Goal: Information Seeking & Learning: Learn about a topic

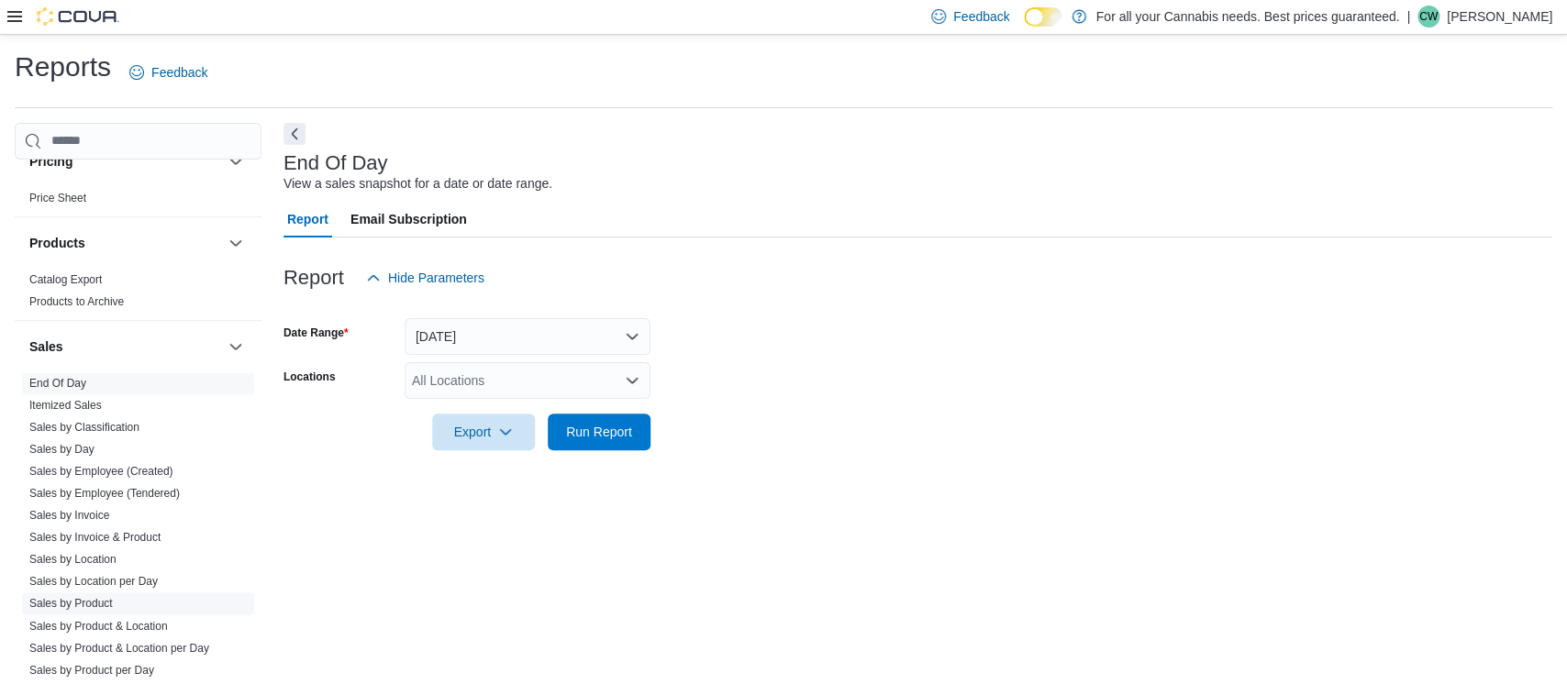
scroll to position [1156, 0]
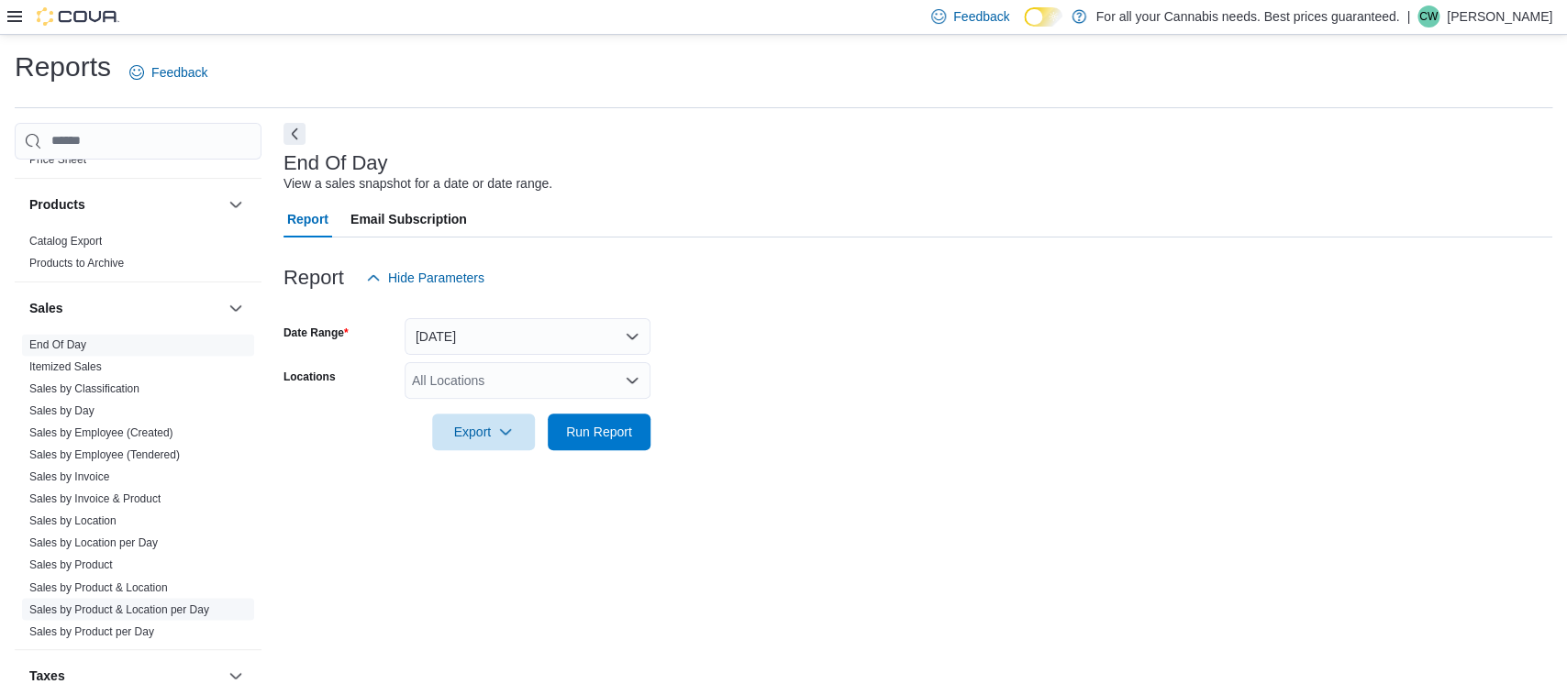
click at [151, 605] on link "Sales by Product & Location per Day" at bounding box center [119, 609] width 180 height 13
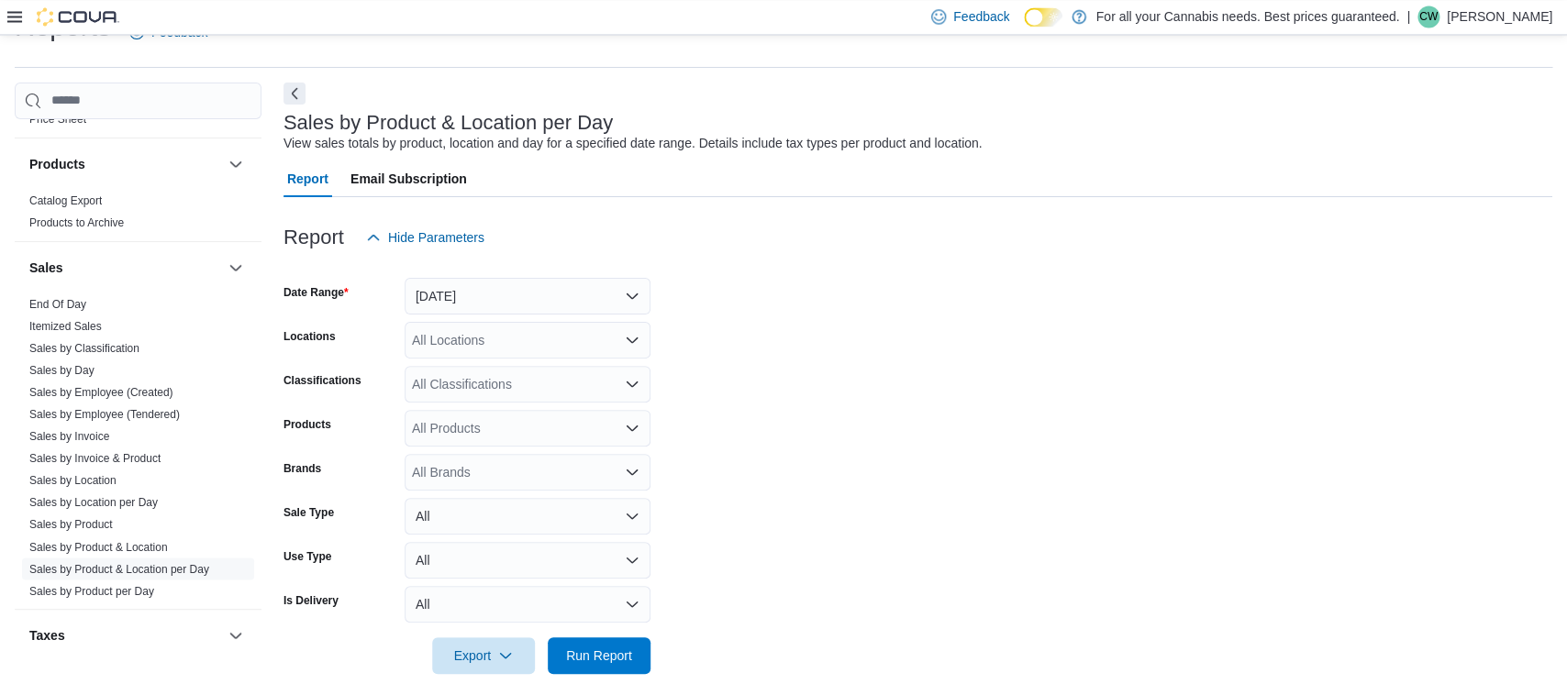
scroll to position [42, 0]
click at [523, 304] on button "[DATE]" at bounding box center [528, 295] width 246 height 37
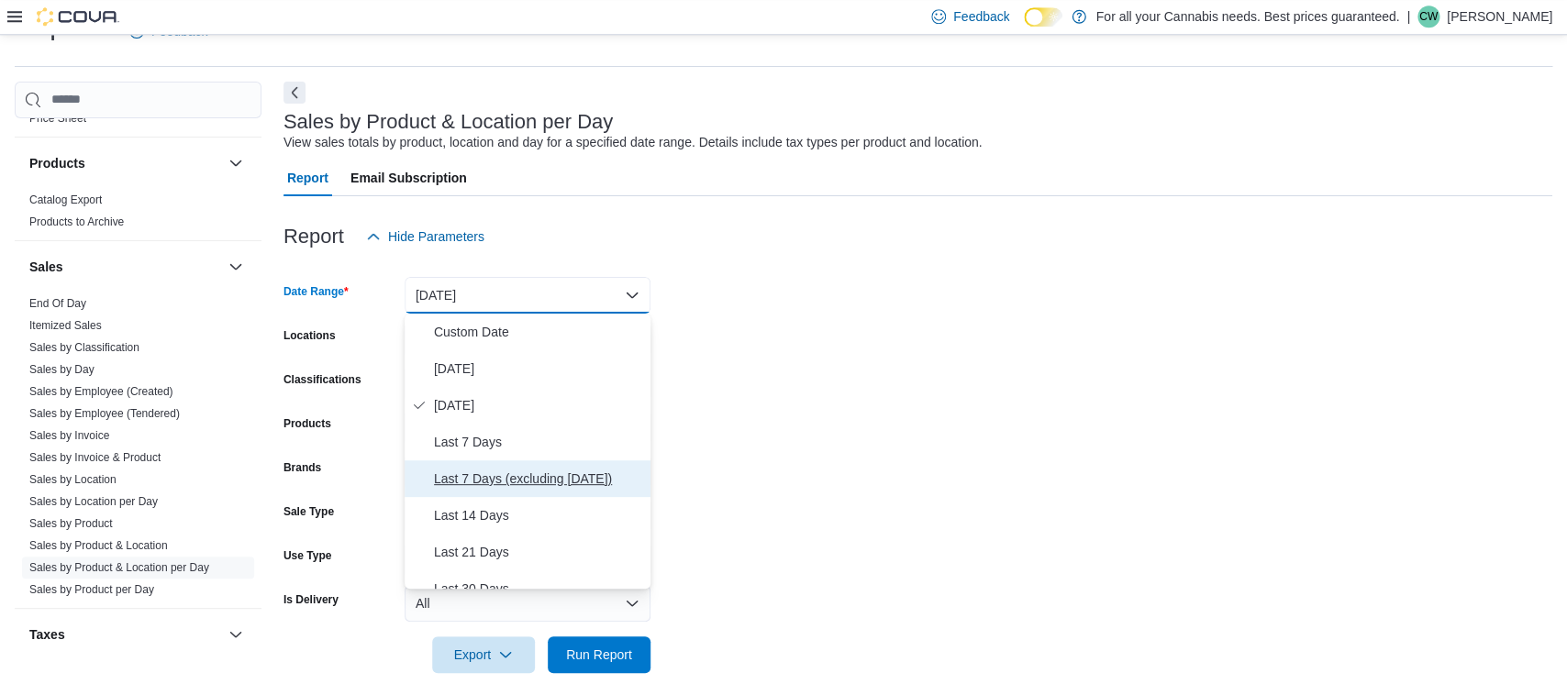
click at [526, 482] on span "Last 7 Days (excluding [DATE])" at bounding box center [538, 479] width 209 height 22
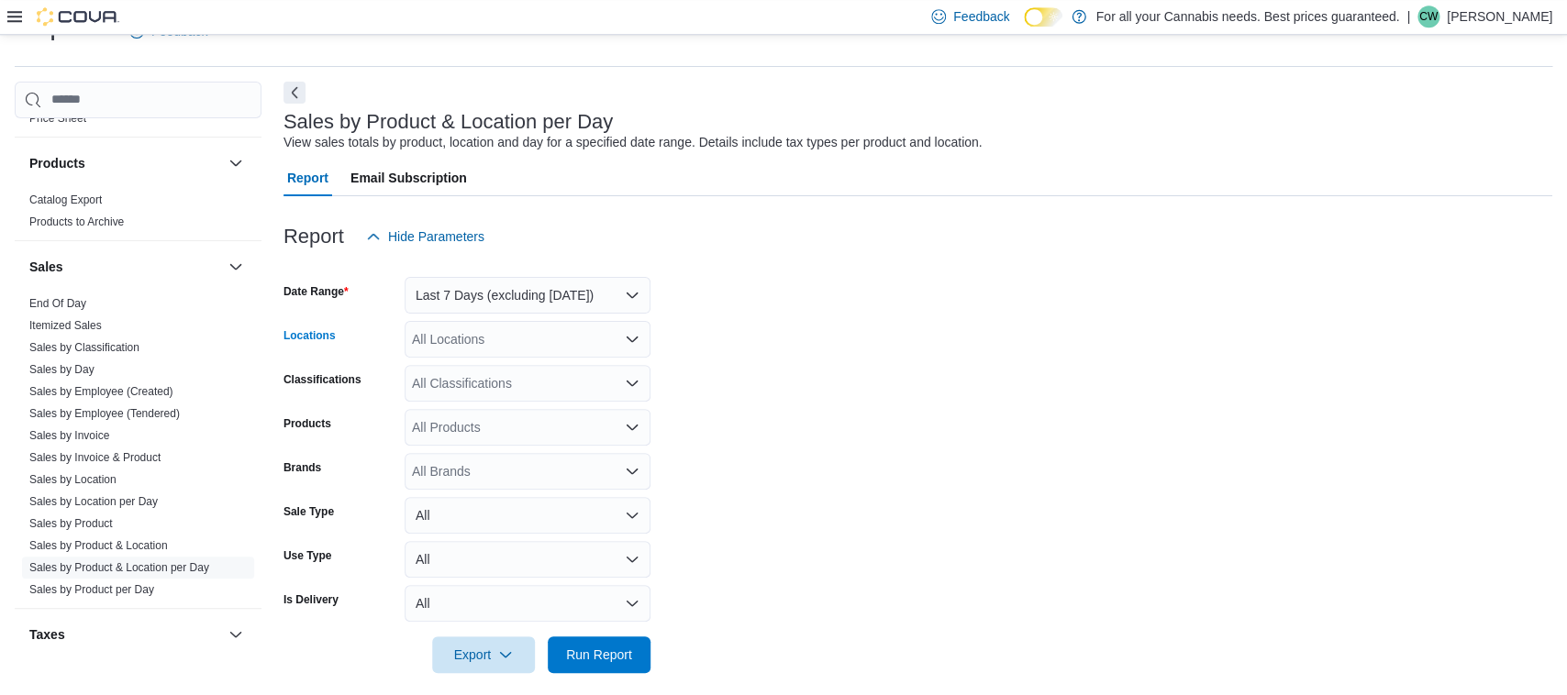
click at [522, 346] on div "All Locations" at bounding box center [528, 339] width 246 height 37
type input "***"
click at [522, 366] on span "TCS0533 [GEOGRAPHIC_DATA]" at bounding box center [549, 370] width 192 height 18
click at [787, 382] on form "Date Range Last 7 Days (excluding today) Locations TCS0533 Richmond Classificat…" at bounding box center [917, 464] width 1269 height 418
click at [560, 391] on div "All Classifications" at bounding box center [528, 383] width 246 height 37
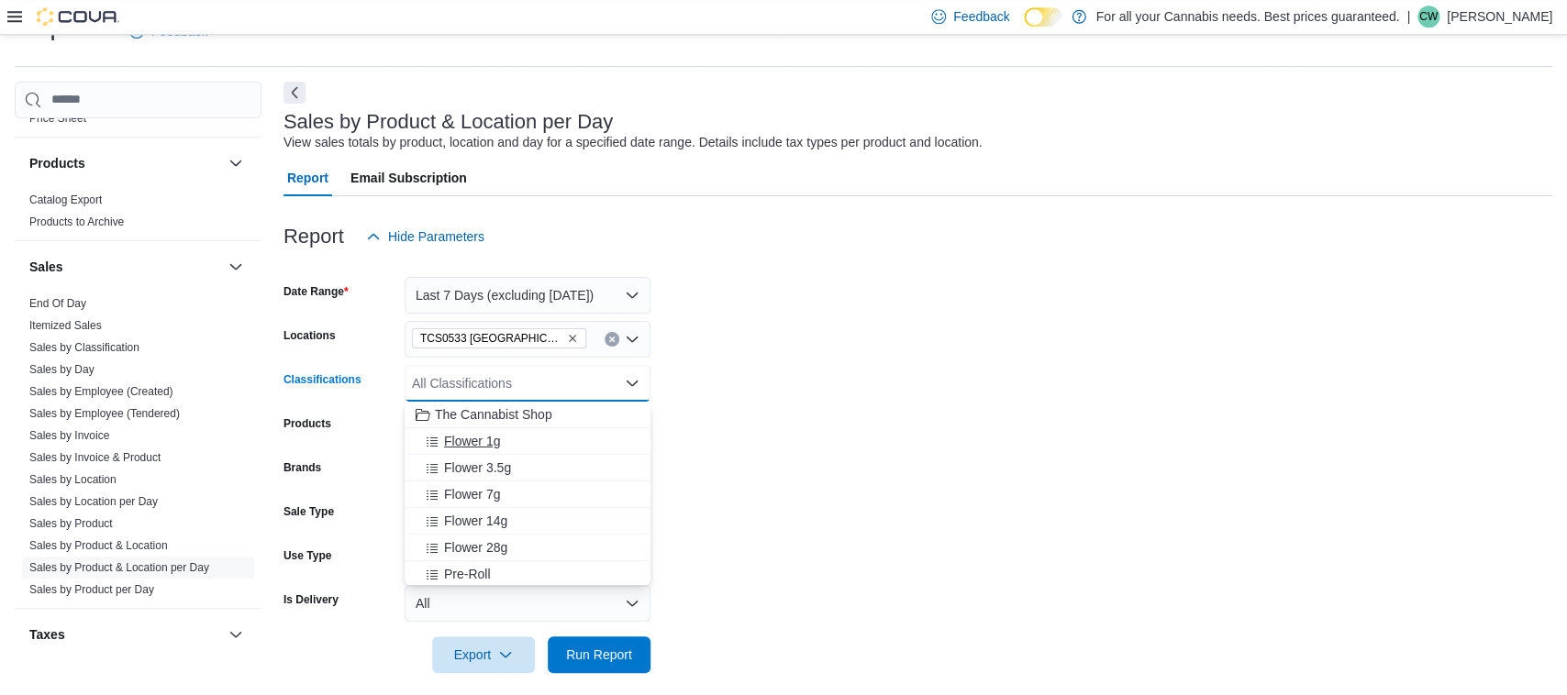
click at [544, 439] on div "Flower 1g" at bounding box center [528, 441] width 224 height 18
click at [544, 439] on div "Flower 3.5g" at bounding box center [510, 441] width 189 height 18
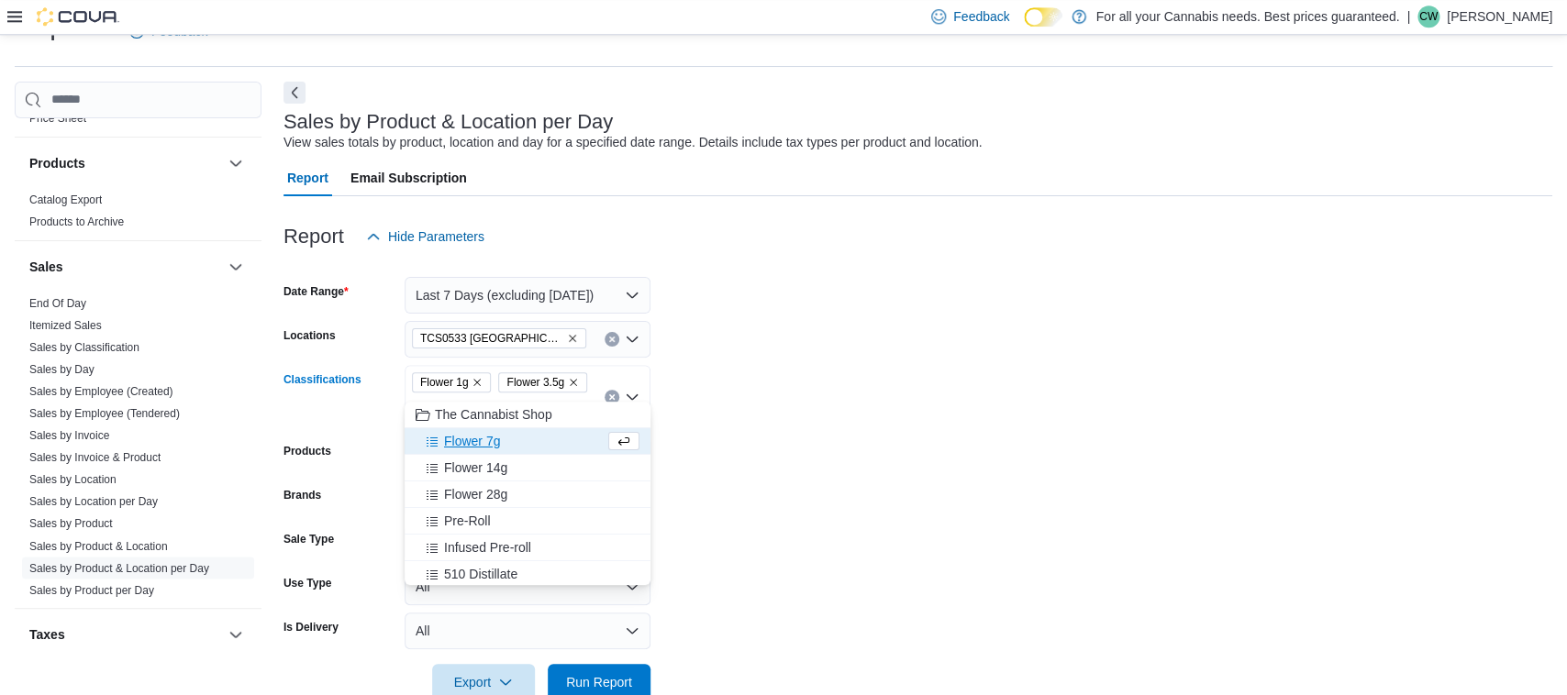
click at [544, 439] on div "Flower 7g" at bounding box center [510, 441] width 189 height 18
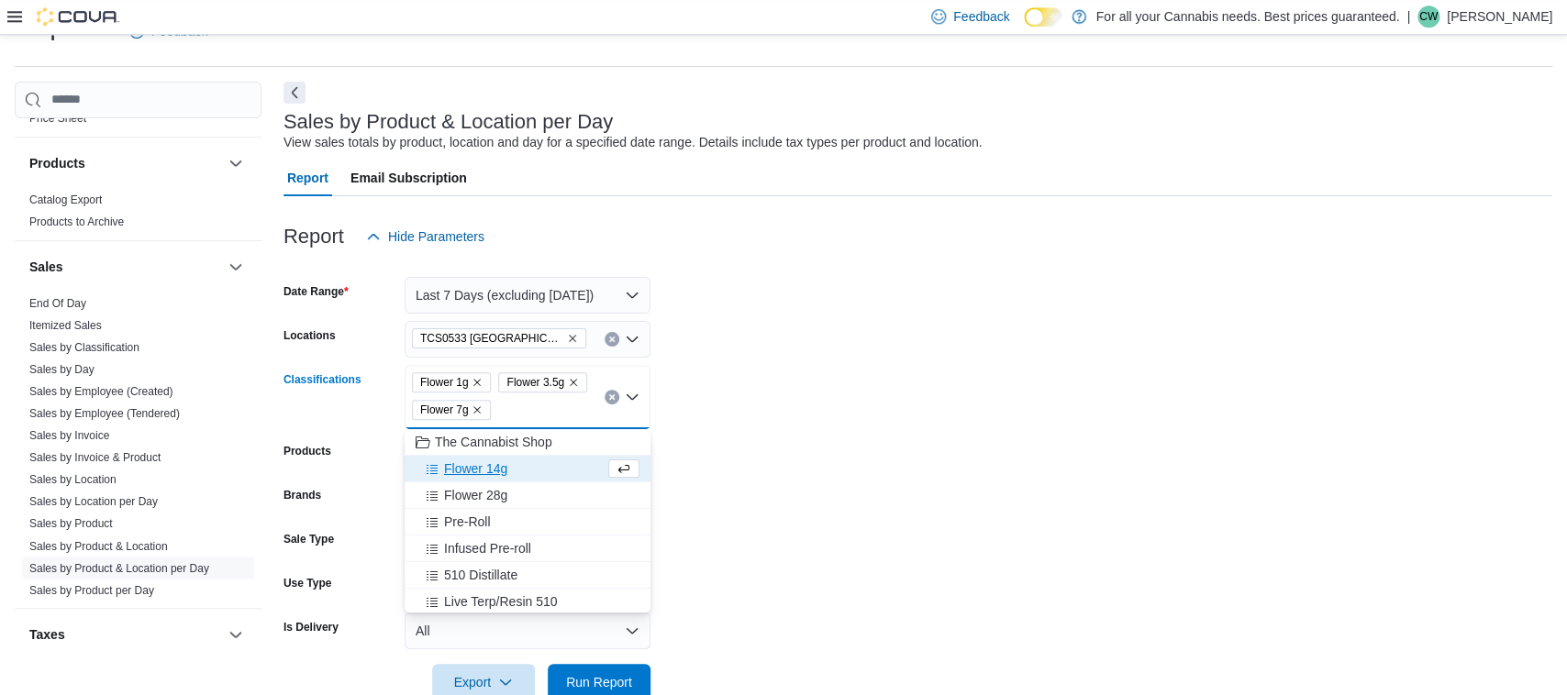
click at [528, 467] on div "Flower 14g" at bounding box center [510, 469] width 189 height 18
click at [528, 467] on div "Flower 28g" at bounding box center [510, 469] width 189 height 18
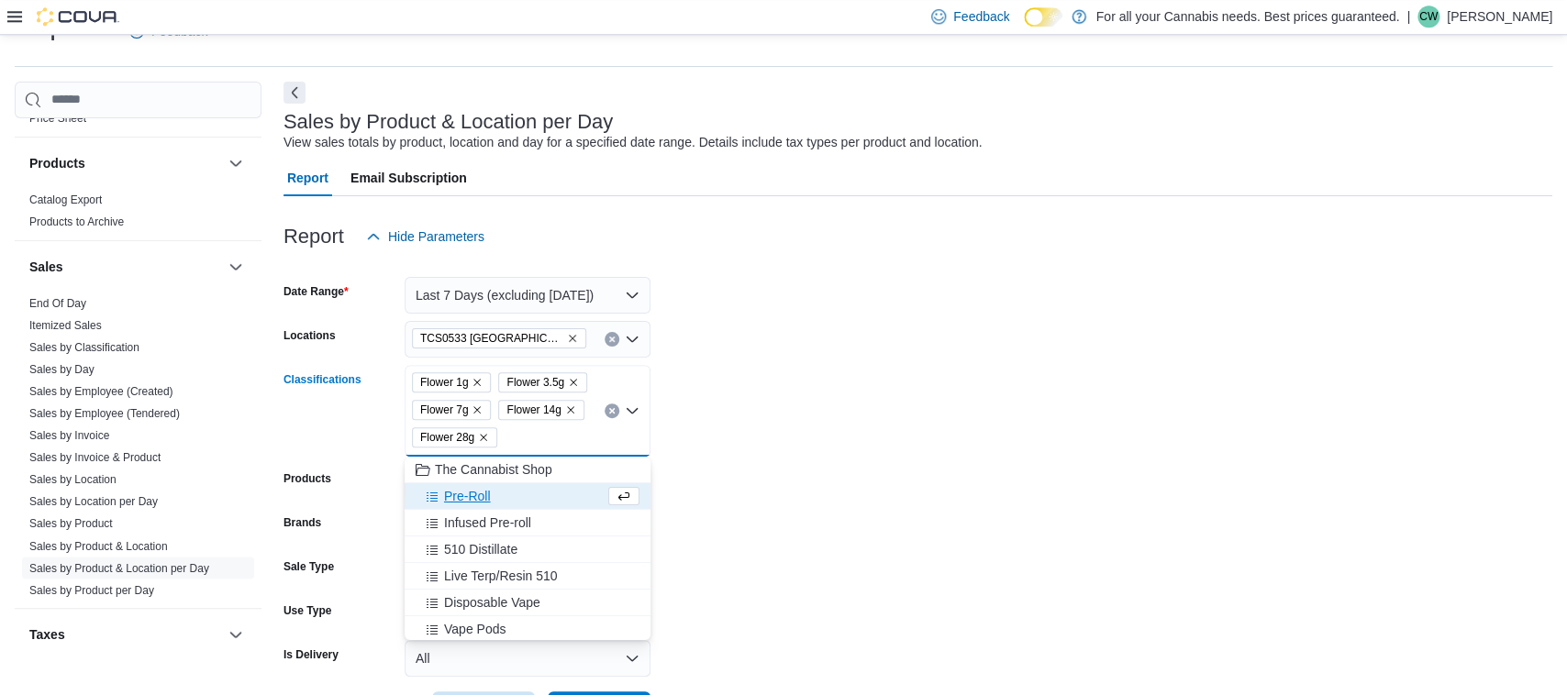
click at [514, 496] on div "Pre-Roll" at bounding box center [510, 496] width 189 height 18
click at [514, 496] on span "Infused Pre-roll" at bounding box center [487, 496] width 87 height 18
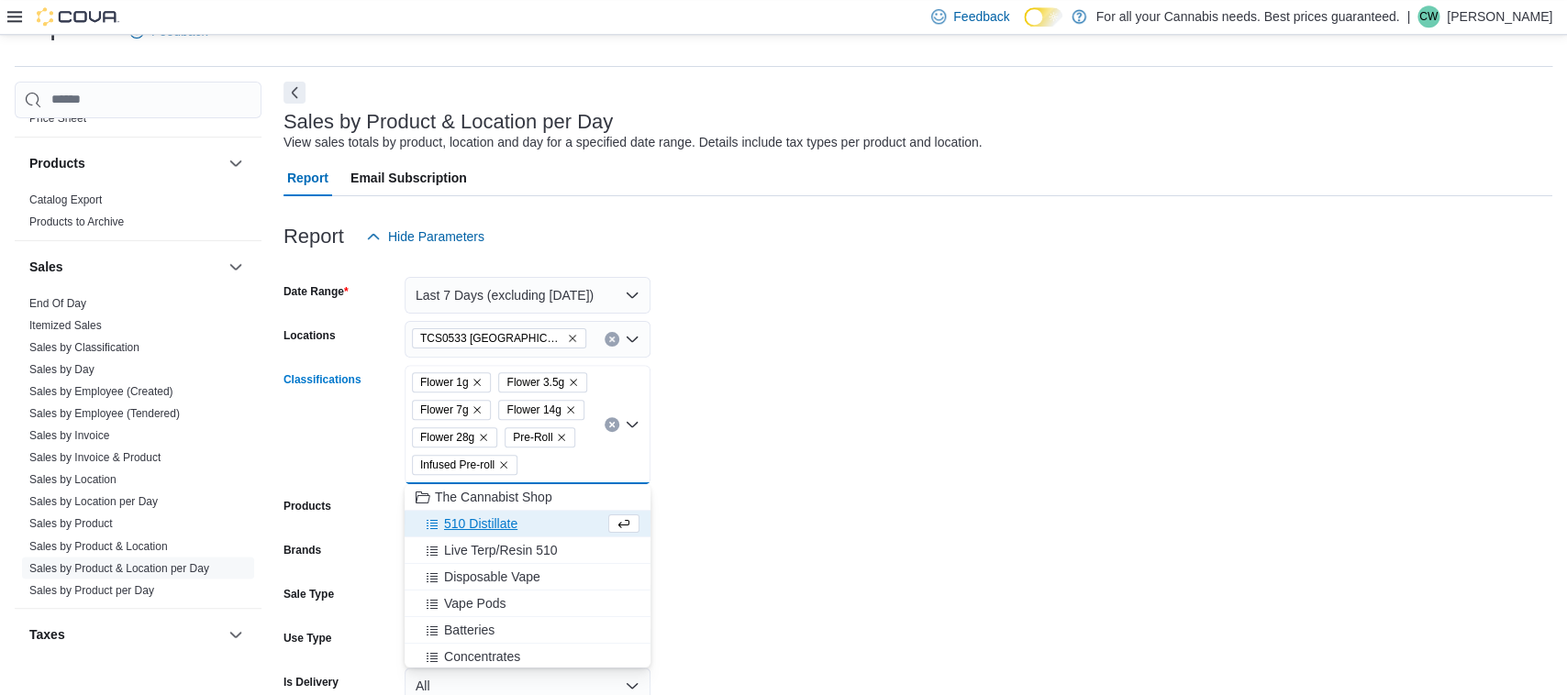
click at [489, 525] on span "510 Distillate" at bounding box center [480, 524] width 73 height 18
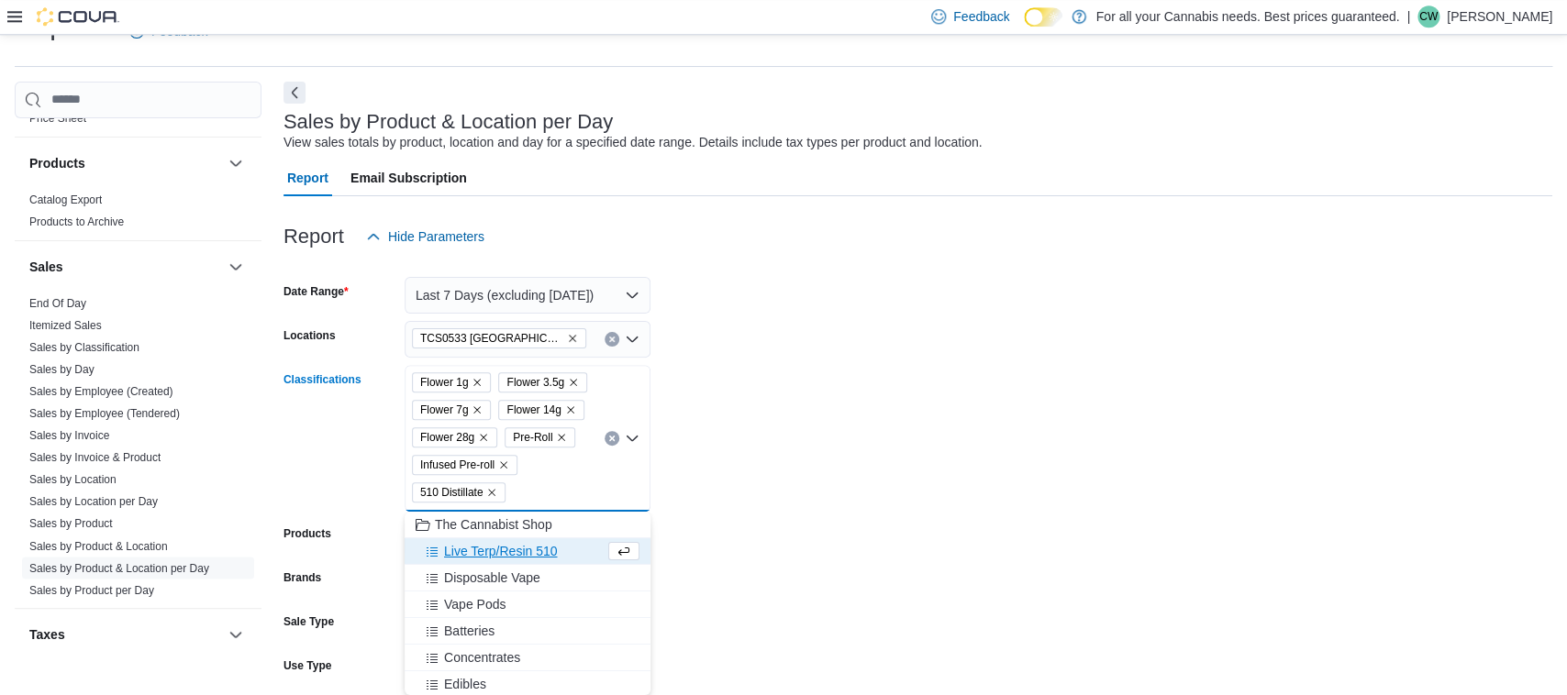
click at [485, 543] on span "Live Terp/Resin 510" at bounding box center [500, 551] width 113 height 18
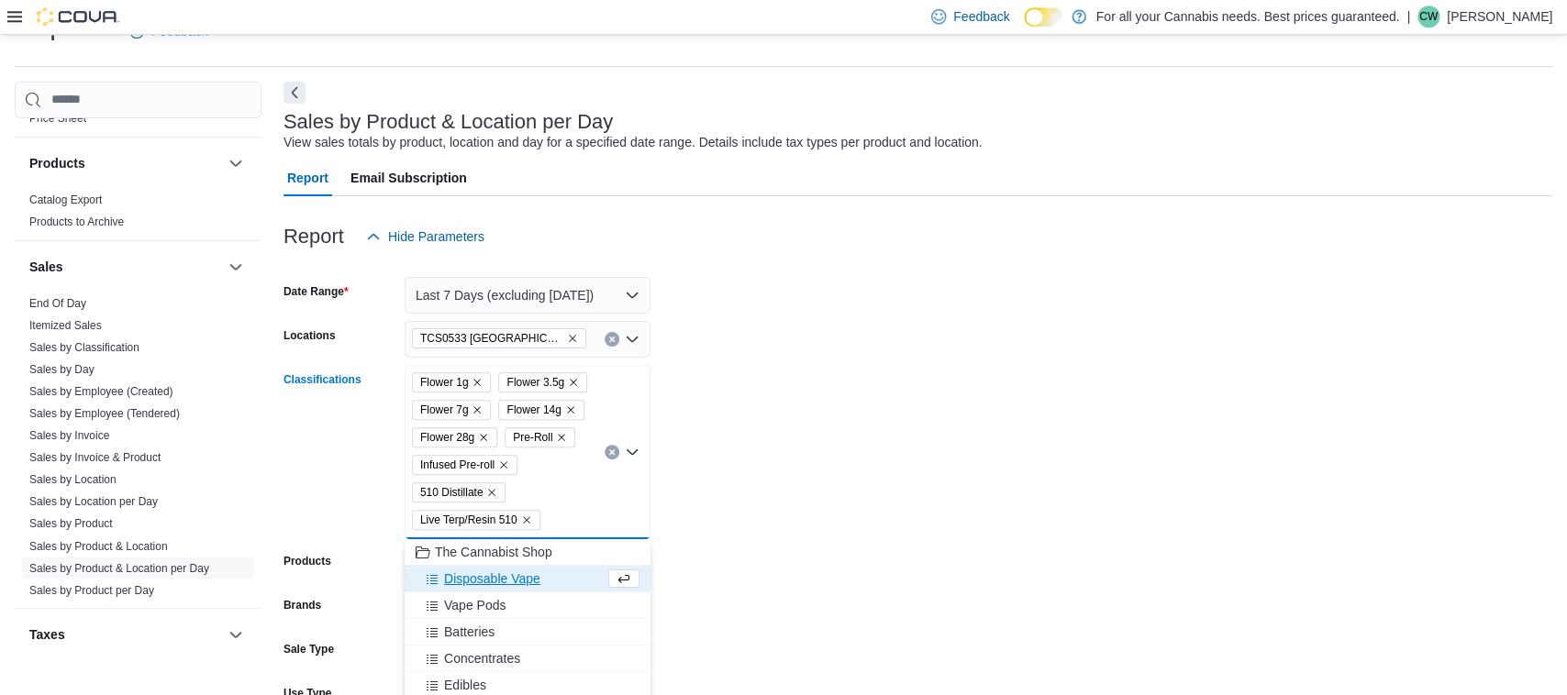
click at [494, 584] on span "Disposable Vape" at bounding box center [492, 579] width 96 height 18
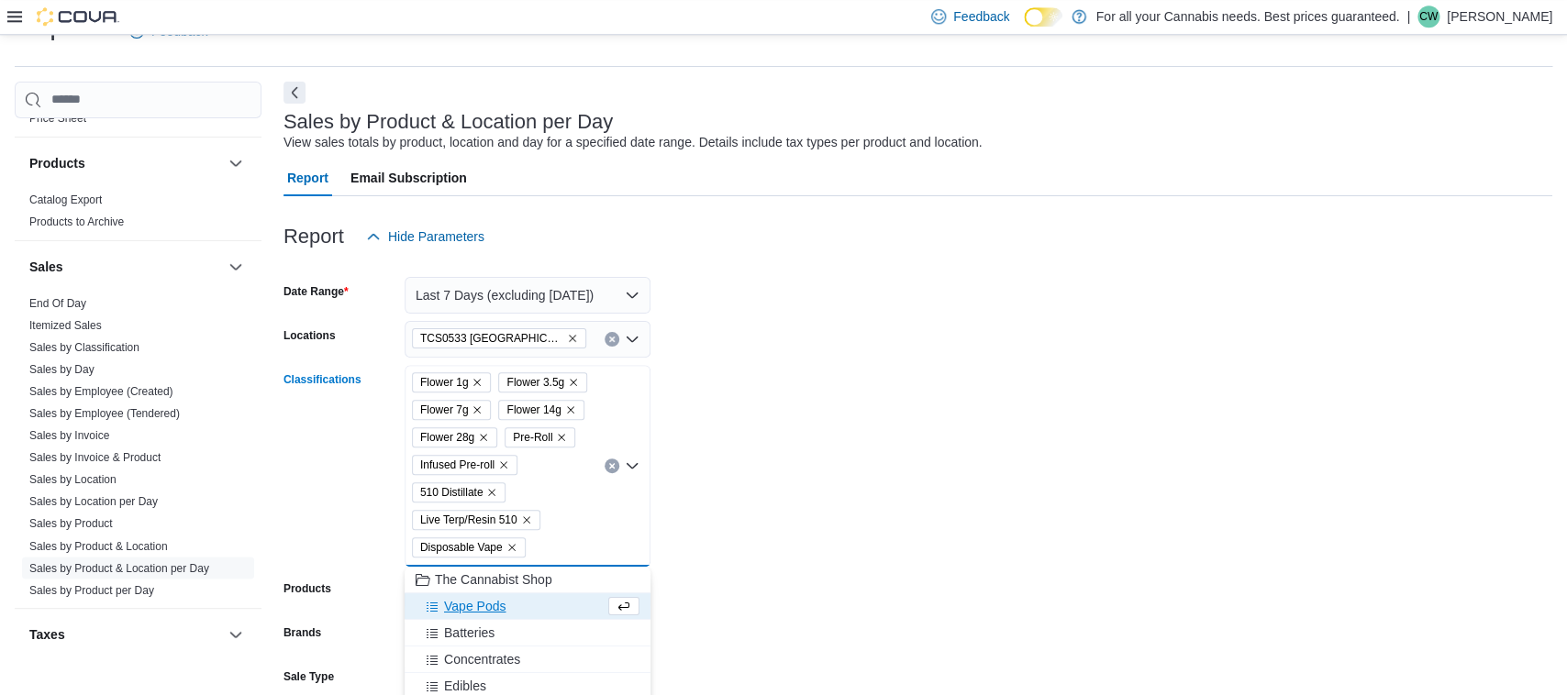
click at [504, 604] on span "Vape Pods" at bounding box center [474, 606] width 61 height 18
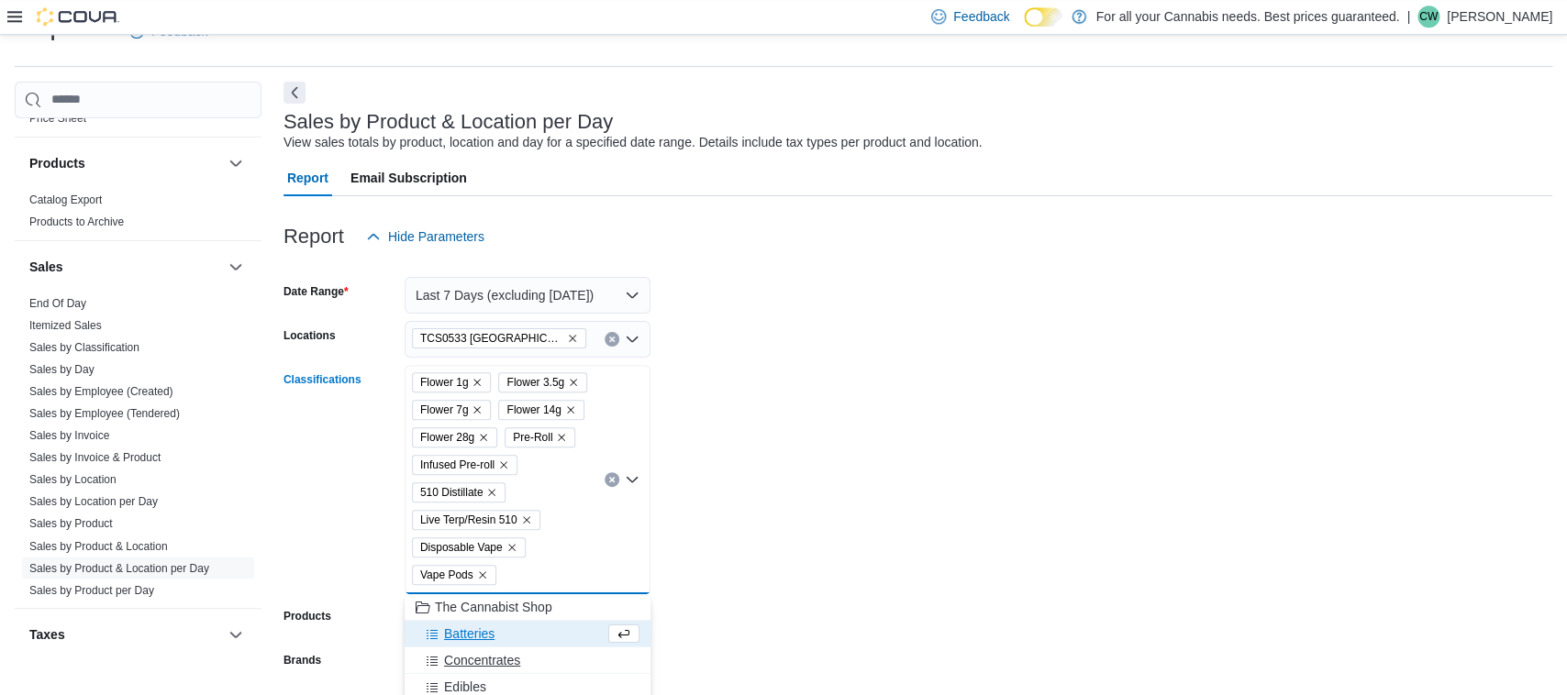
click at [541, 665] on div "Concentrates" at bounding box center [528, 660] width 224 height 18
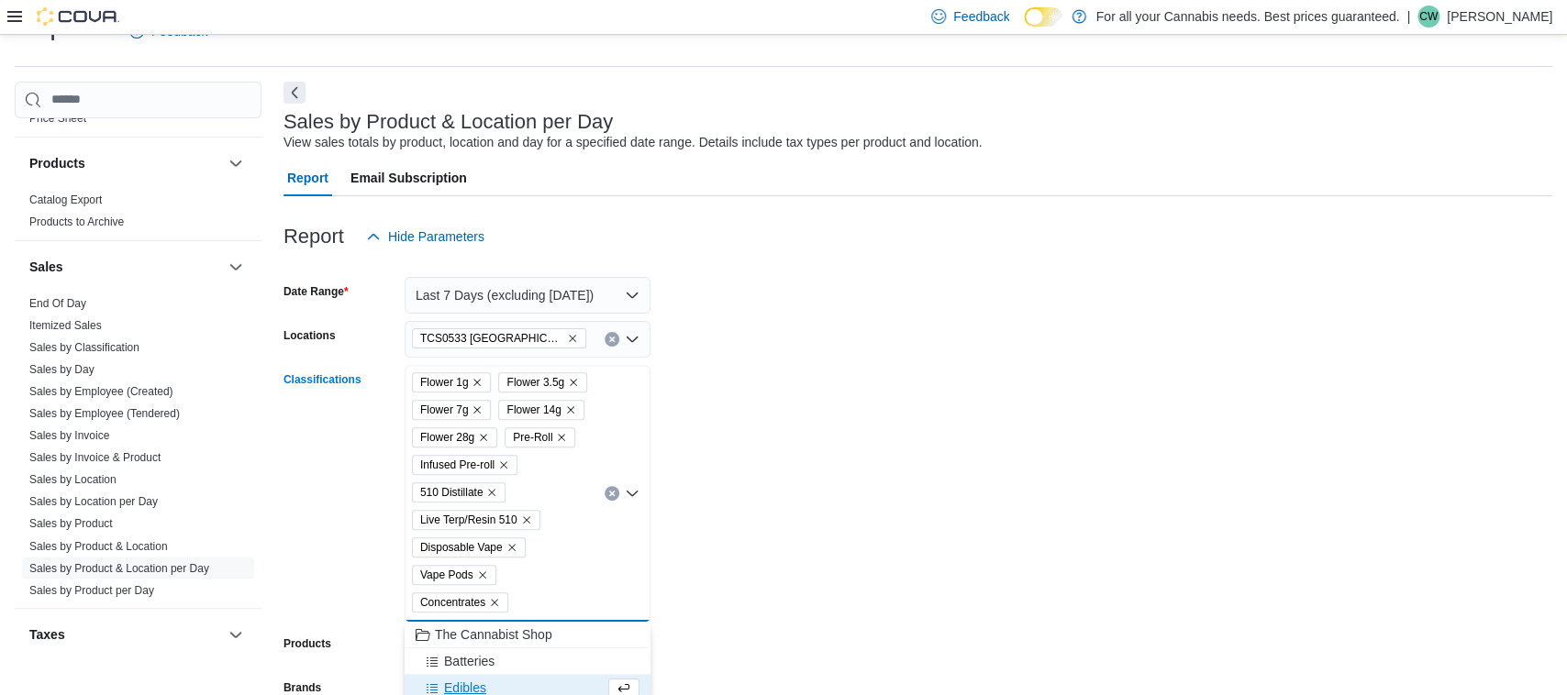
scroll to position [277, 0]
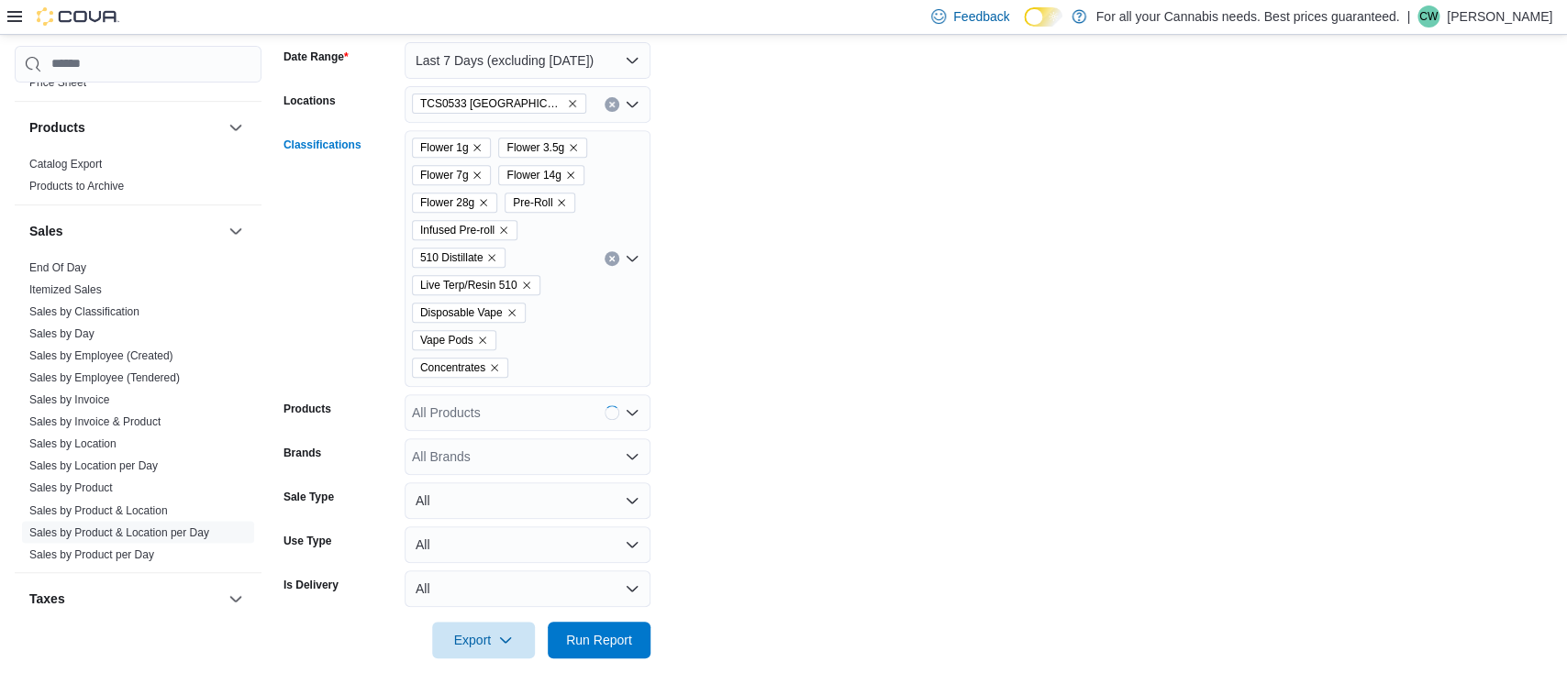
click at [560, 351] on div "Flower 1g Flower 3.5g Flower 7g Flower 14g Flower 28g Pre-Roll Infused Pre-roll…" at bounding box center [528, 258] width 246 height 257
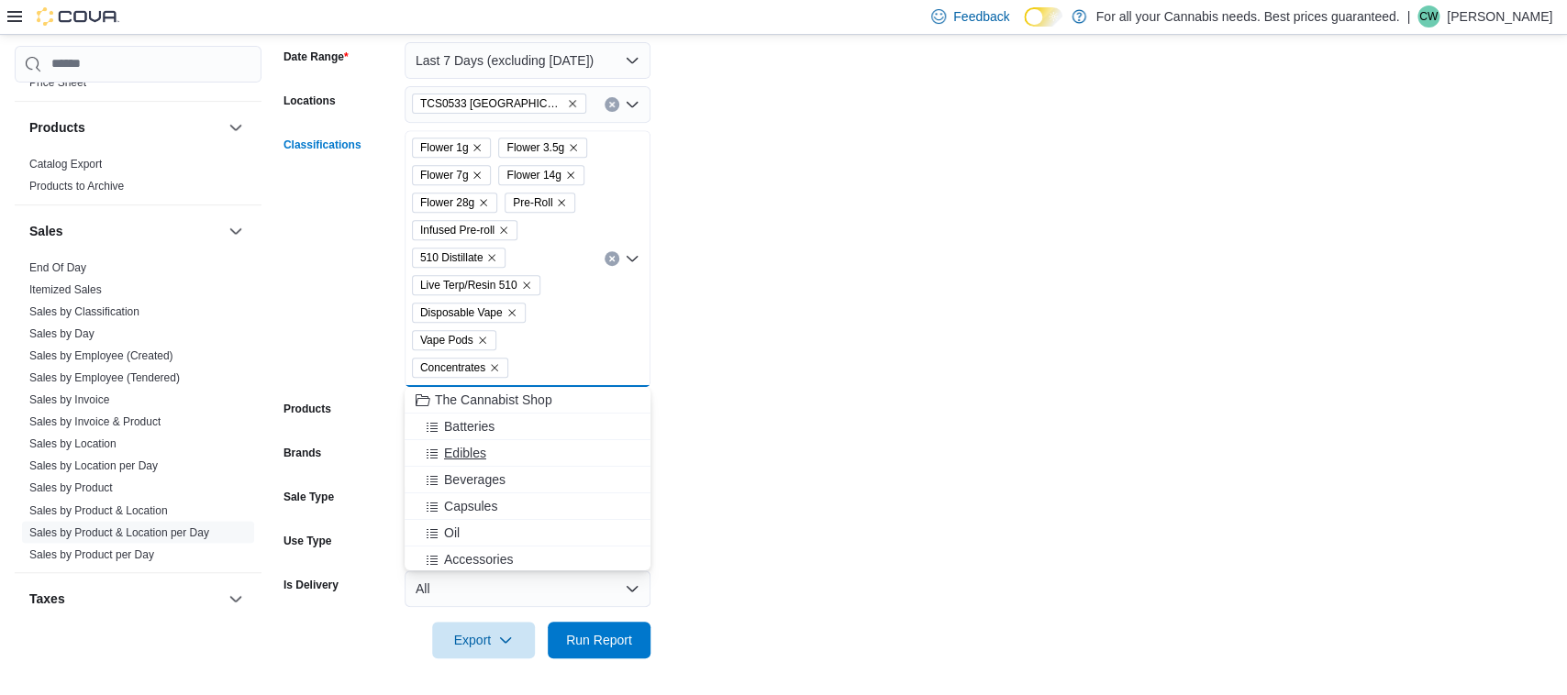
click at [532, 452] on div "Edibles" at bounding box center [528, 453] width 224 height 18
click at [527, 454] on div "Beverages" at bounding box center [510, 453] width 189 height 18
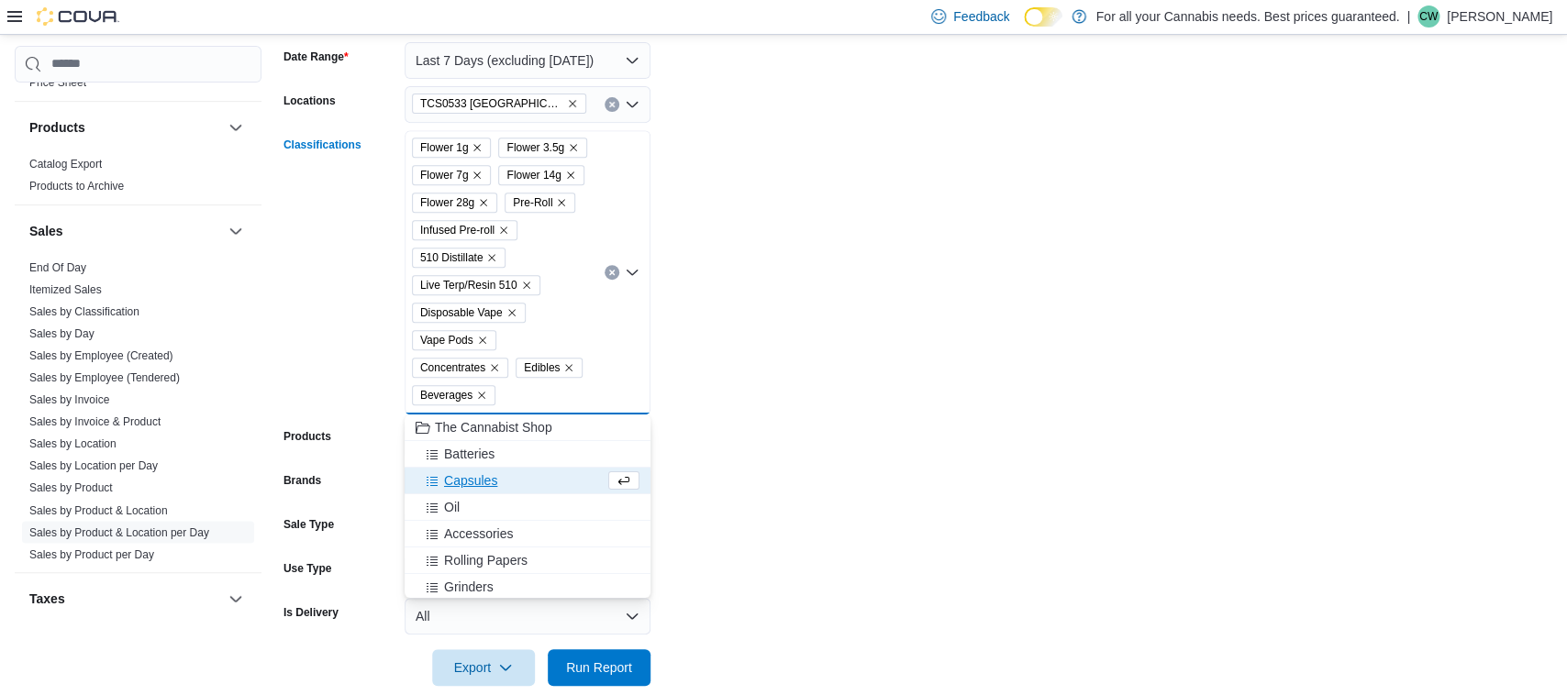
click at [512, 484] on div "Capsules" at bounding box center [510, 480] width 189 height 18
click at [504, 489] on div "Oil" at bounding box center [510, 480] width 189 height 18
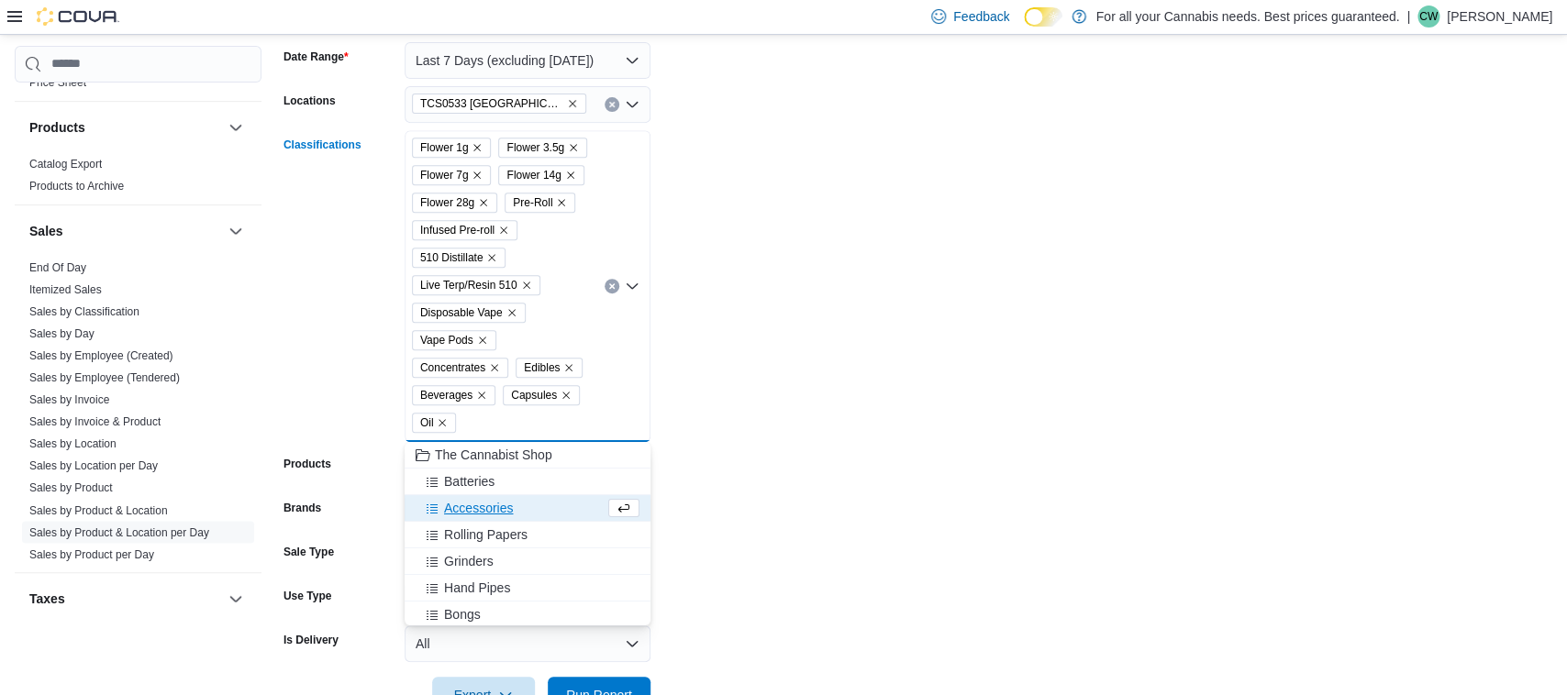
drag, startPoint x: 808, startPoint y: 505, endPoint x: 771, endPoint y: 518, distance: 38.9
click at [810, 496] on form "Date Range Last 7 Days (excluding today) Locations TCS0533 Richmond Classificat…" at bounding box center [917, 366] width 1269 height 693
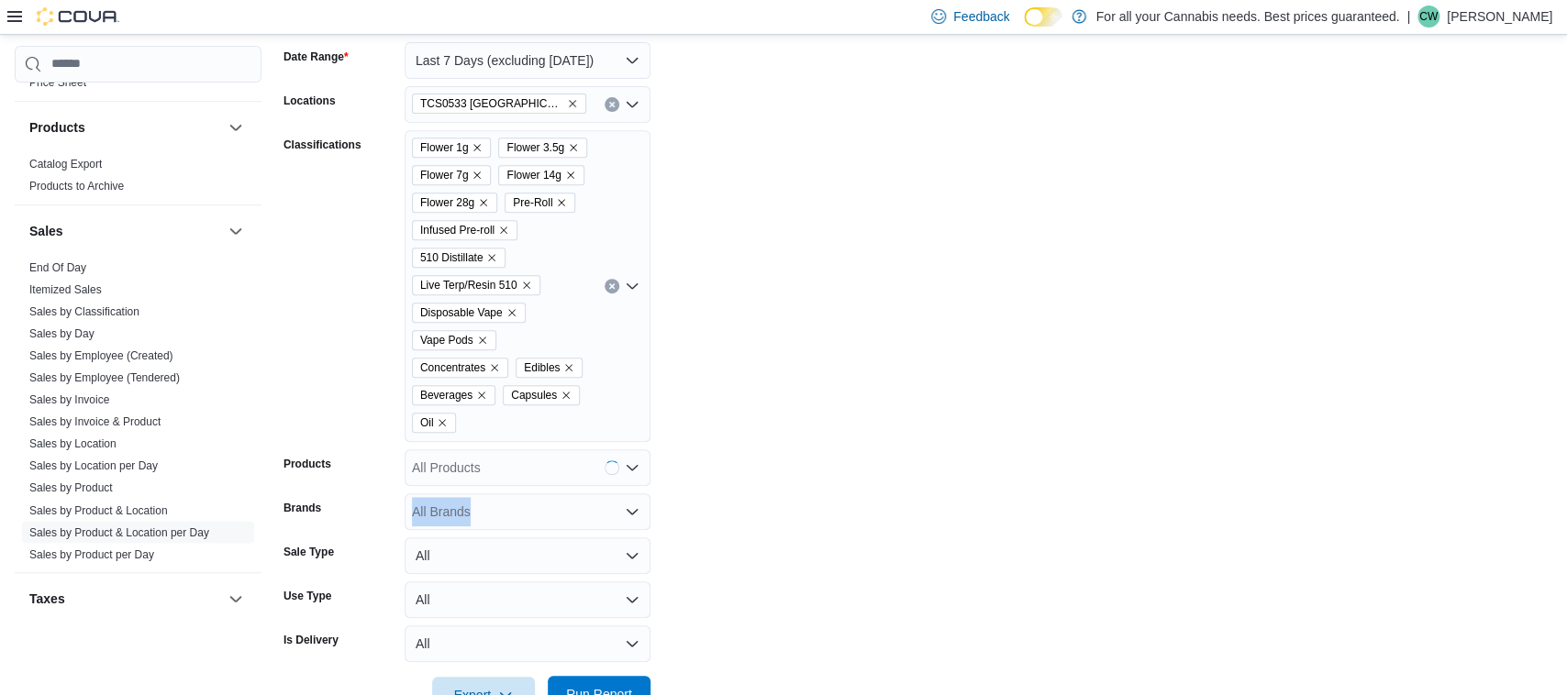
click at [590, 687] on span "Run Report" at bounding box center [599, 694] width 66 height 18
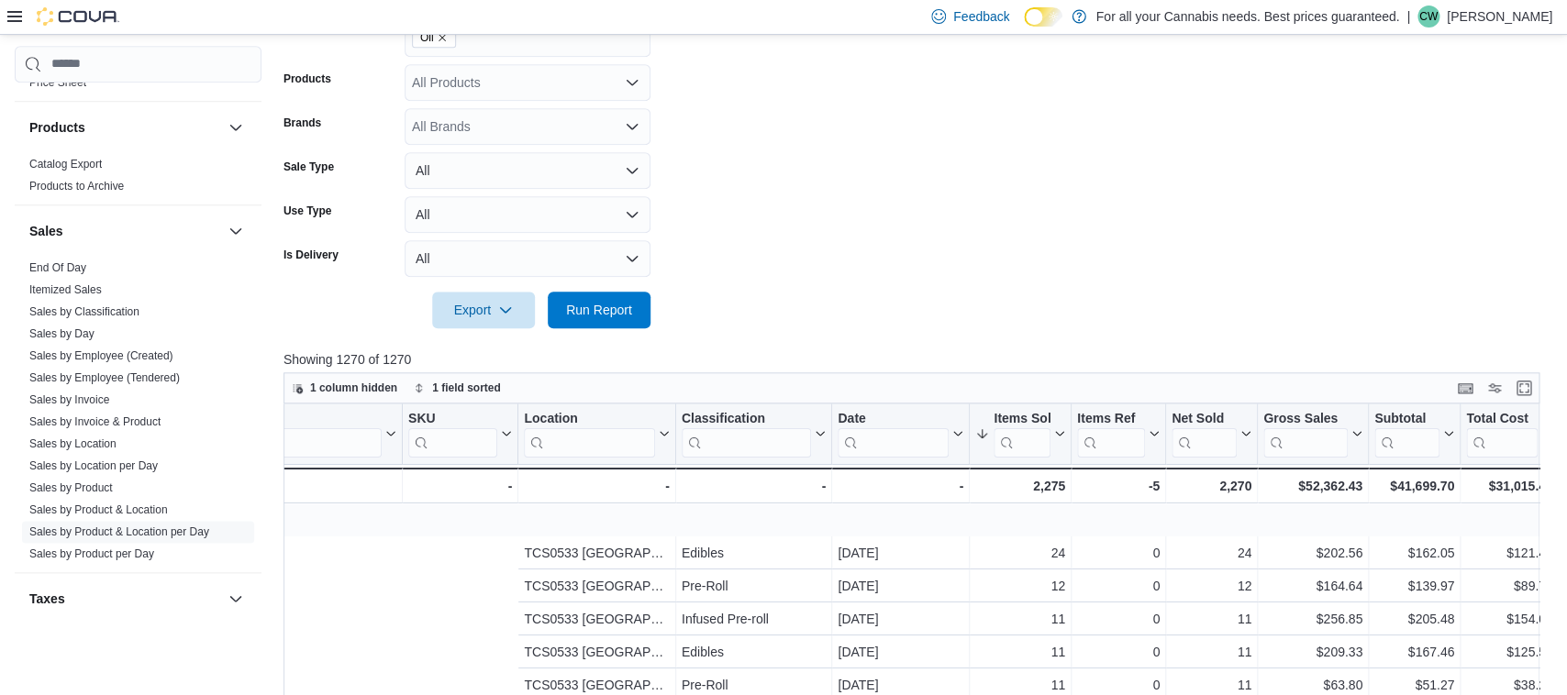
scroll to position [74, 682]
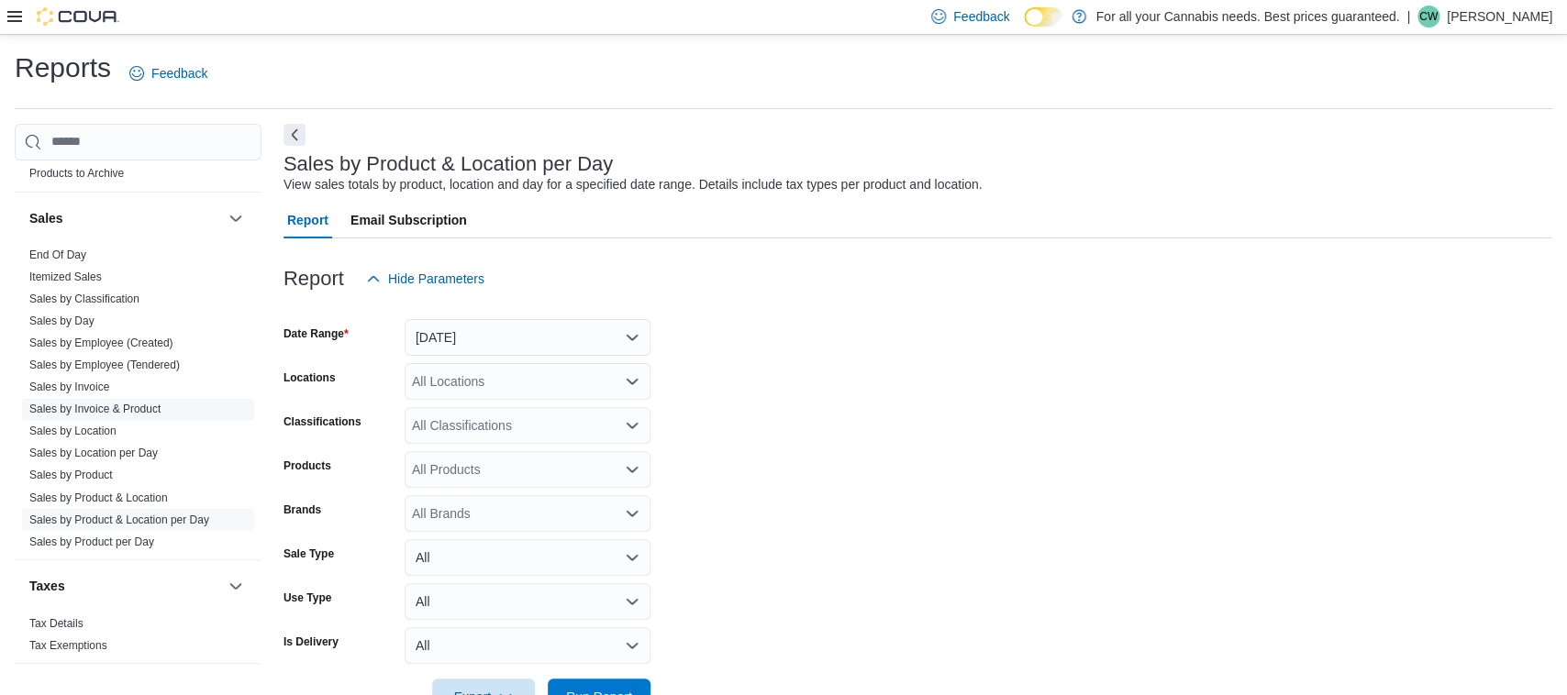
scroll to position [1250, 0]
click at [92, 430] on link "Sales by Location" at bounding box center [72, 431] width 87 height 13
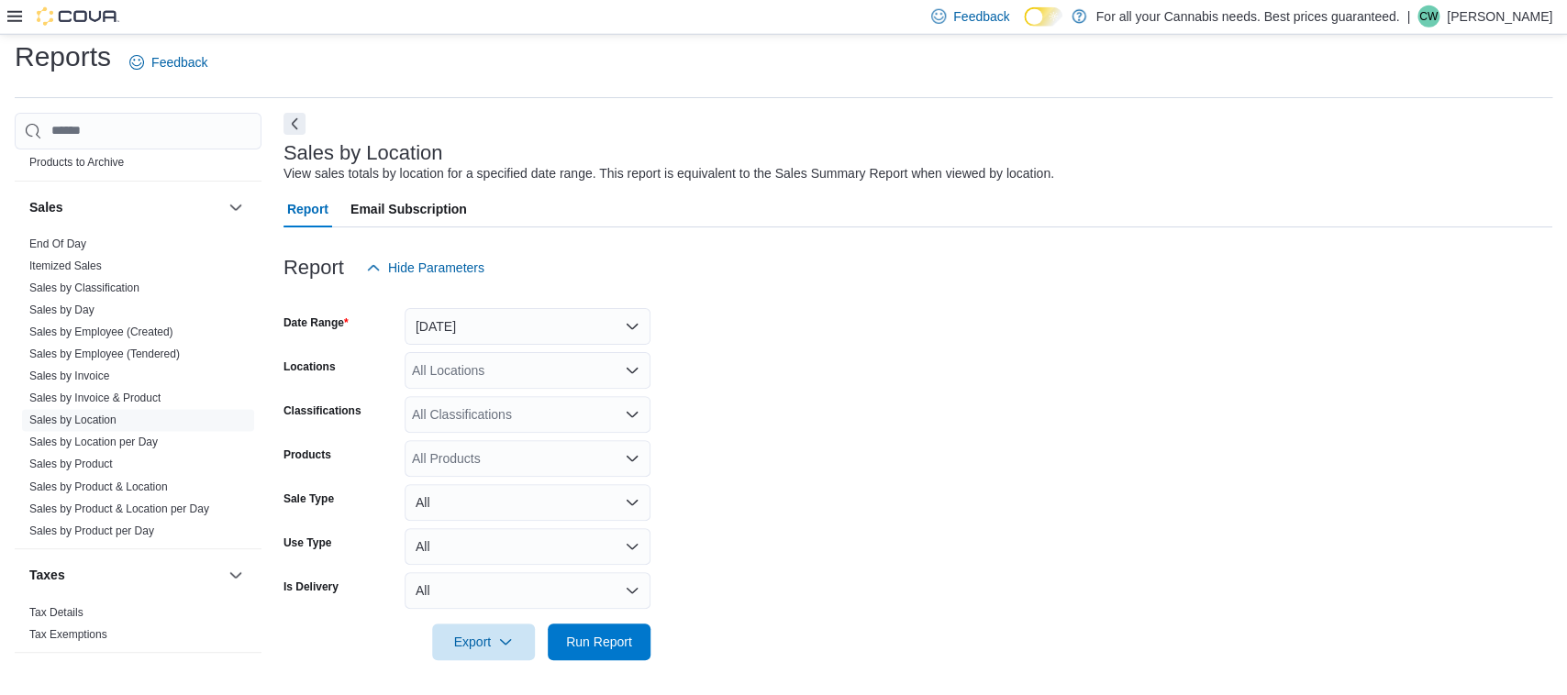
scroll to position [12, 0]
click at [570, 326] on button "[DATE]" at bounding box center [528, 325] width 246 height 37
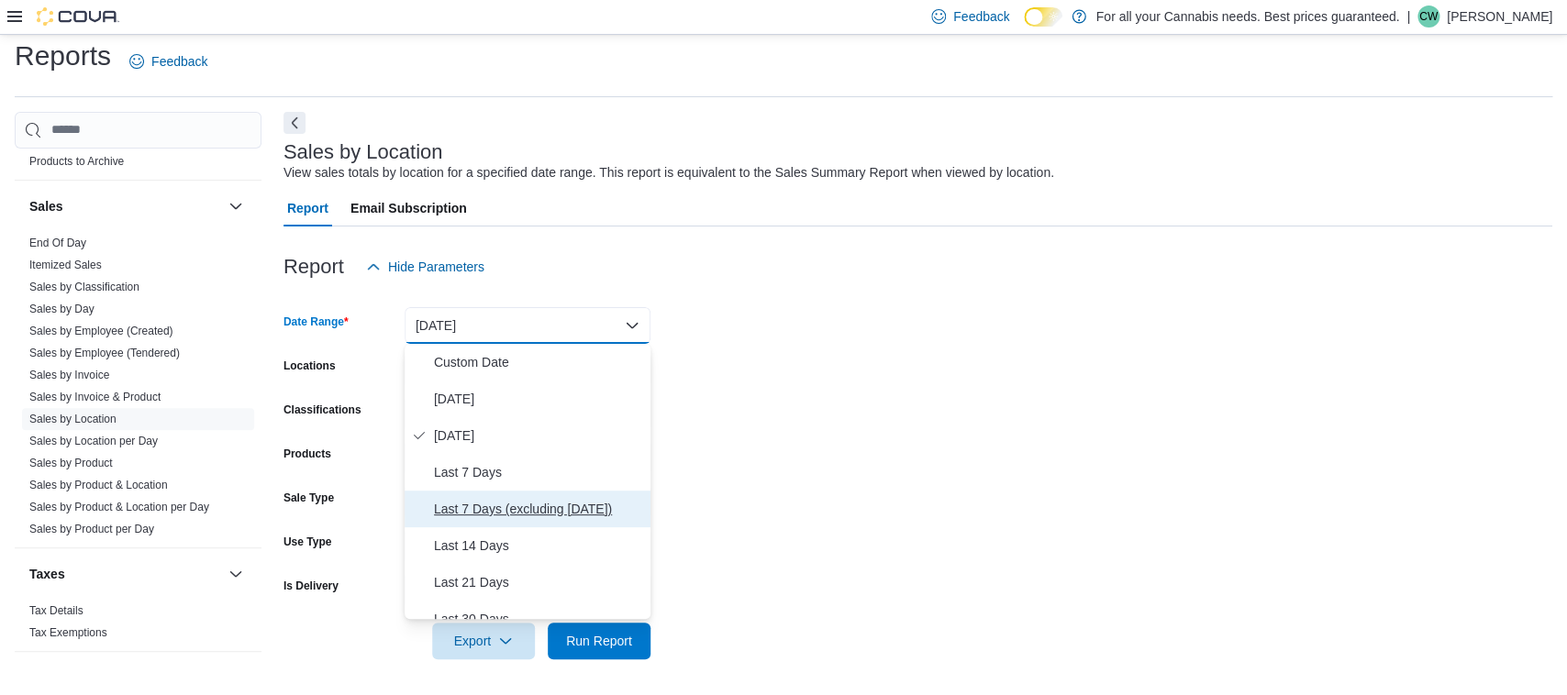
click at [530, 501] on span "Last 7 Days (excluding [DATE])" at bounding box center [538, 509] width 209 height 22
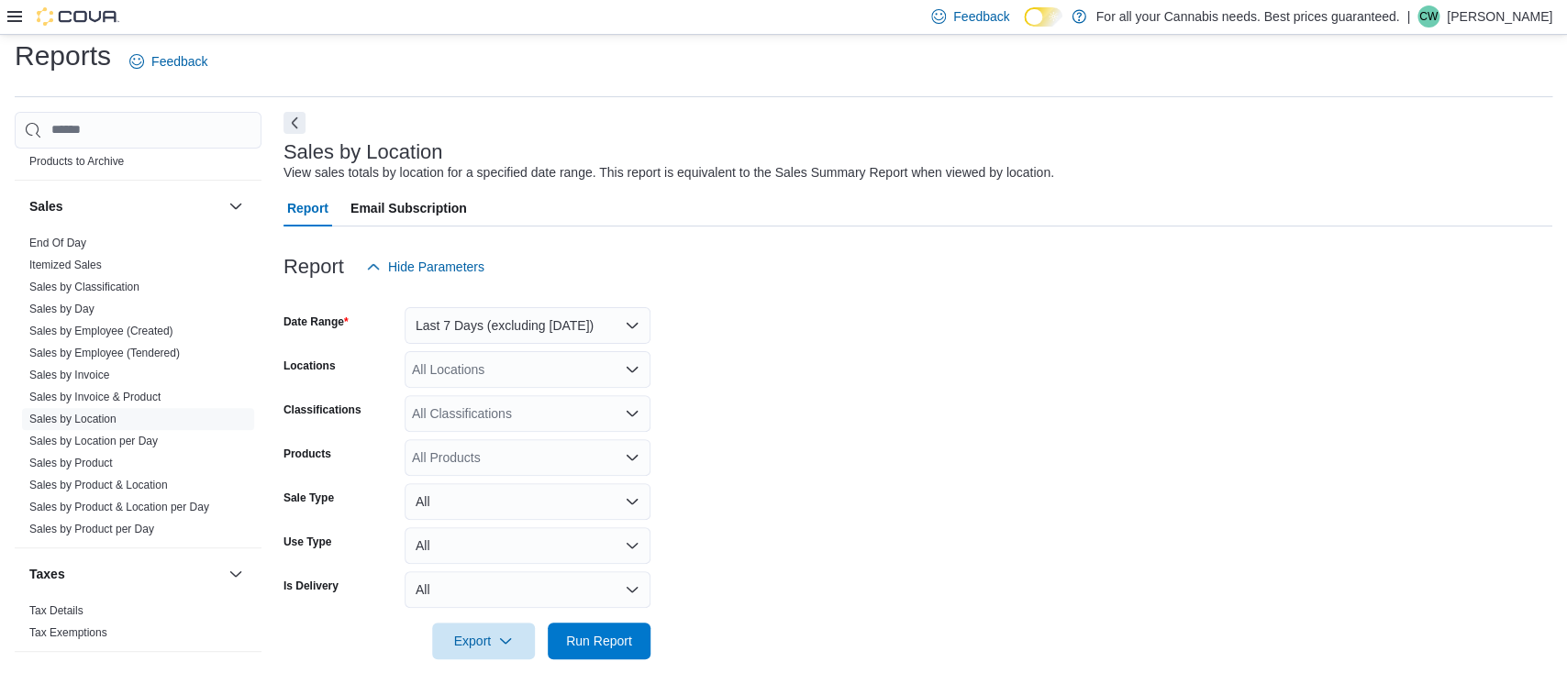
click at [765, 418] on form "Date Range Last 7 Days (excluding [DATE]) Locations All Locations Classificatio…" at bounding box center [917, 472] width 1269 height 374
click at [601, 361] on div "All Locations" at bounding box center [528, 369] width 246 height 37
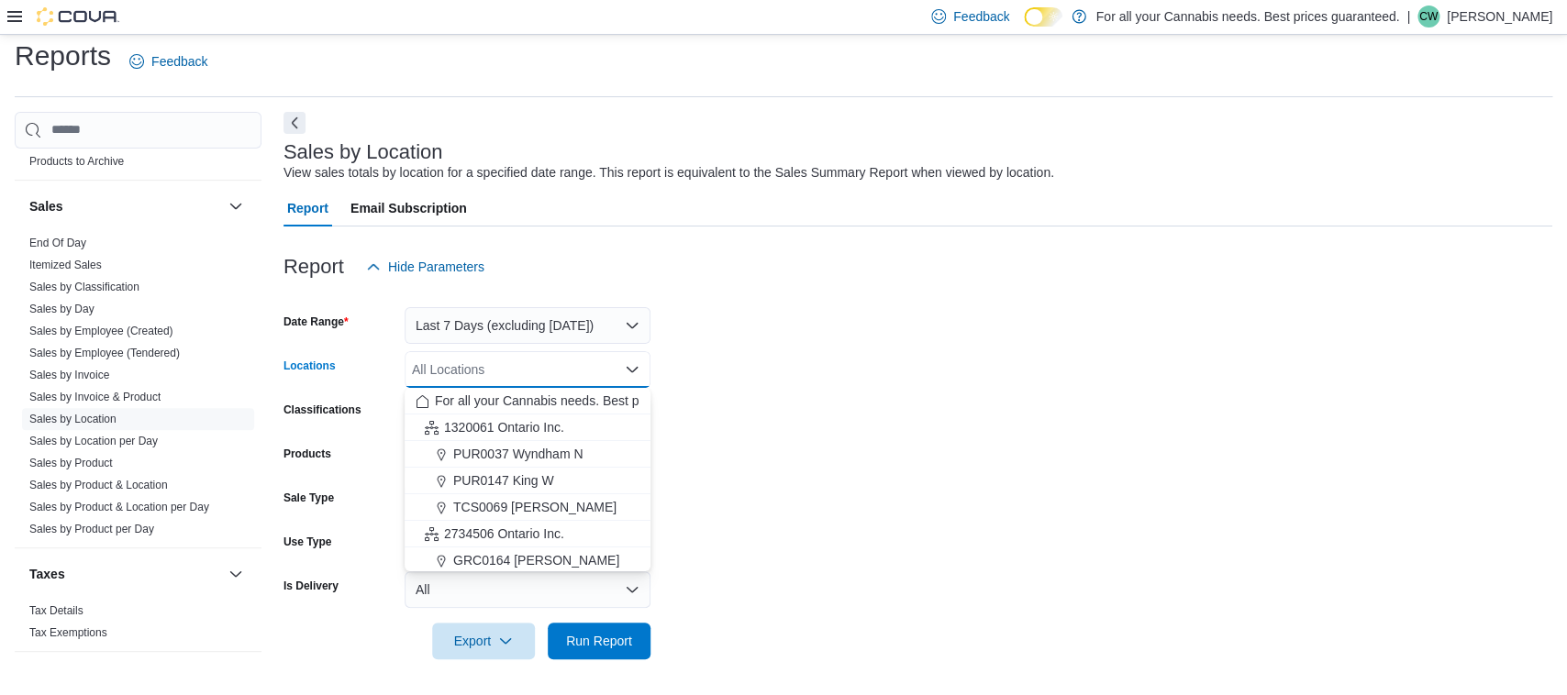
click at [615, 359] on div "All Locations Combo box. Selected. Combo box input. All Locations. Type some te…" at bounding box center [528, 369] width 246 height 37
click at [576, 505] on div "TCS1283 Victoria N" at bounding box center [528, 505] width 224 height 18
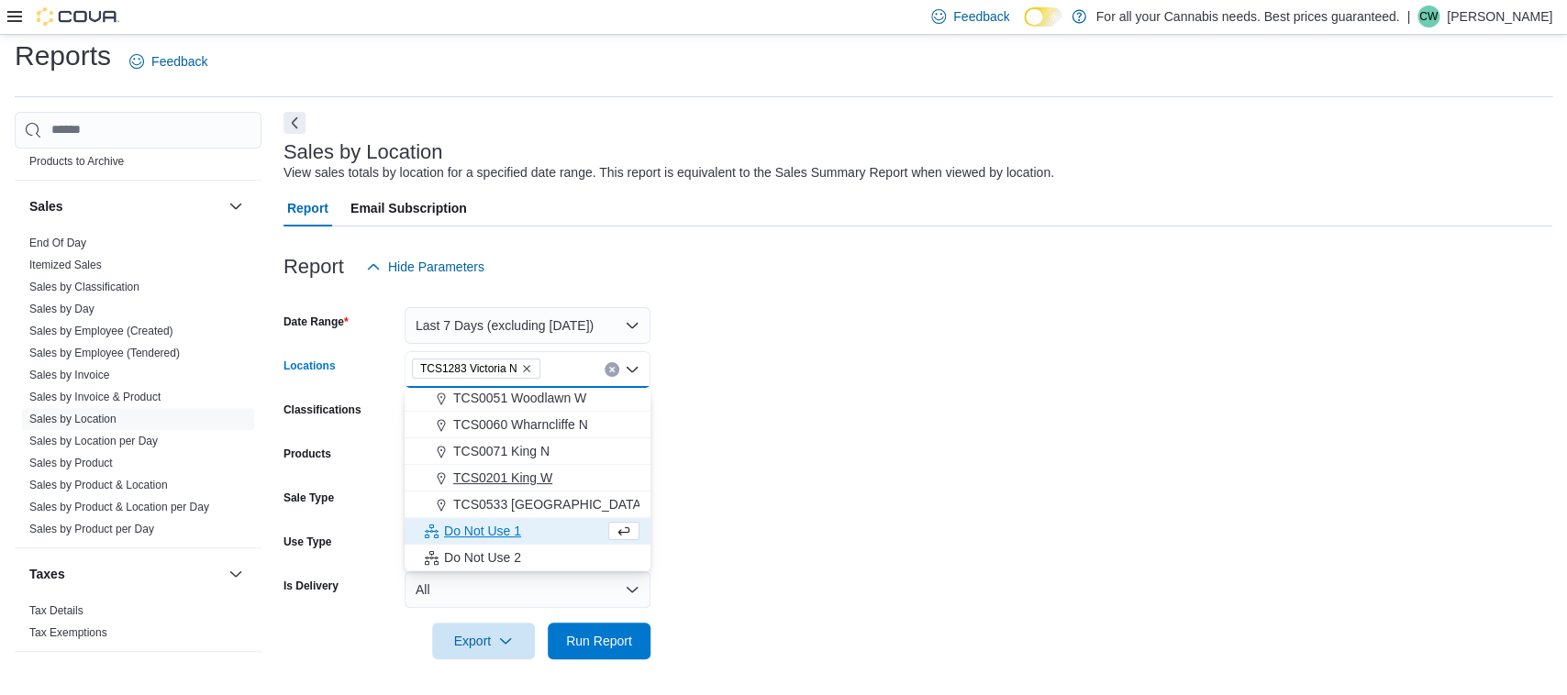
scroll to position [216, 0]
click at [593, 501] on div "TCS0533 [GEOGRAPHIC_DATA]" at bounding box center [528, 504] width 224 height 18
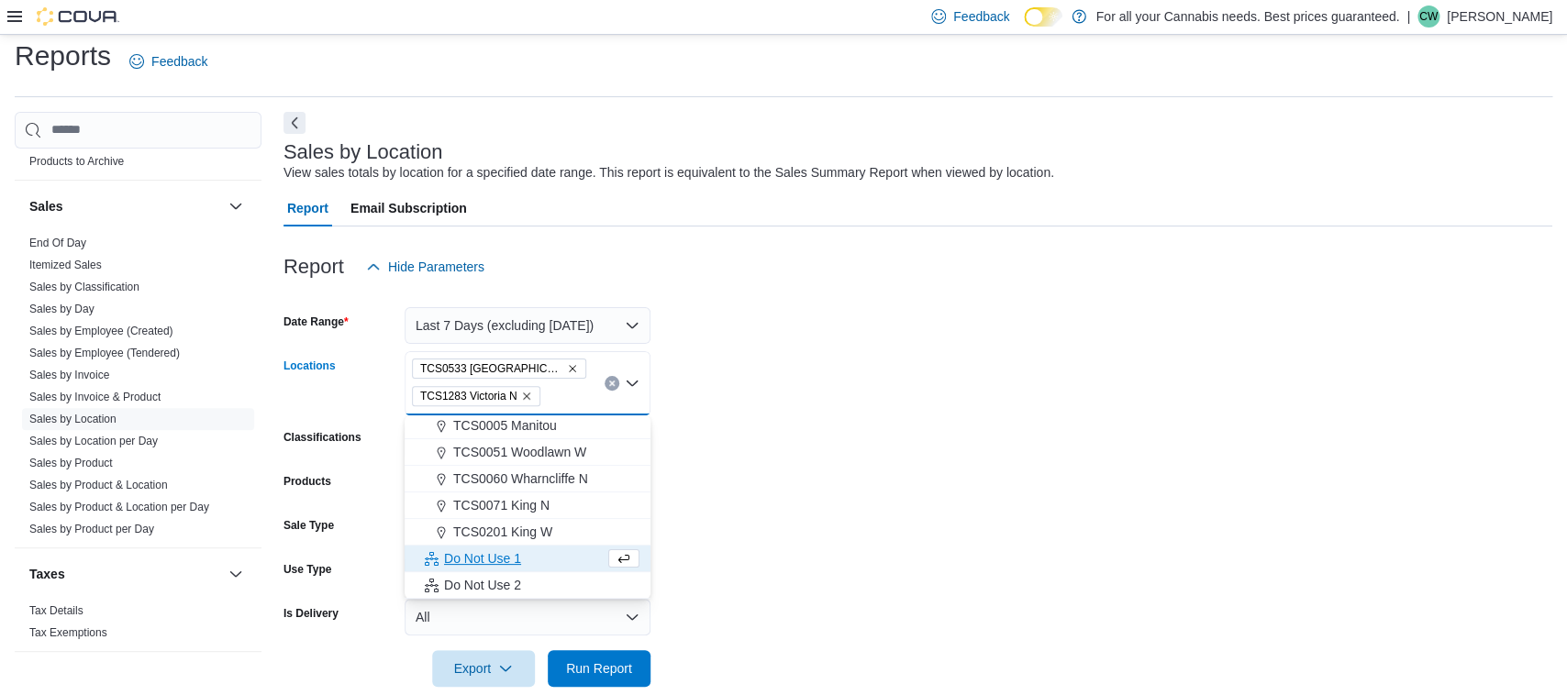
scroll to position [189, 0]
click at [594, 521] on button "TCS0201 King W" at bounding box center [528, 532] width 246 height 27
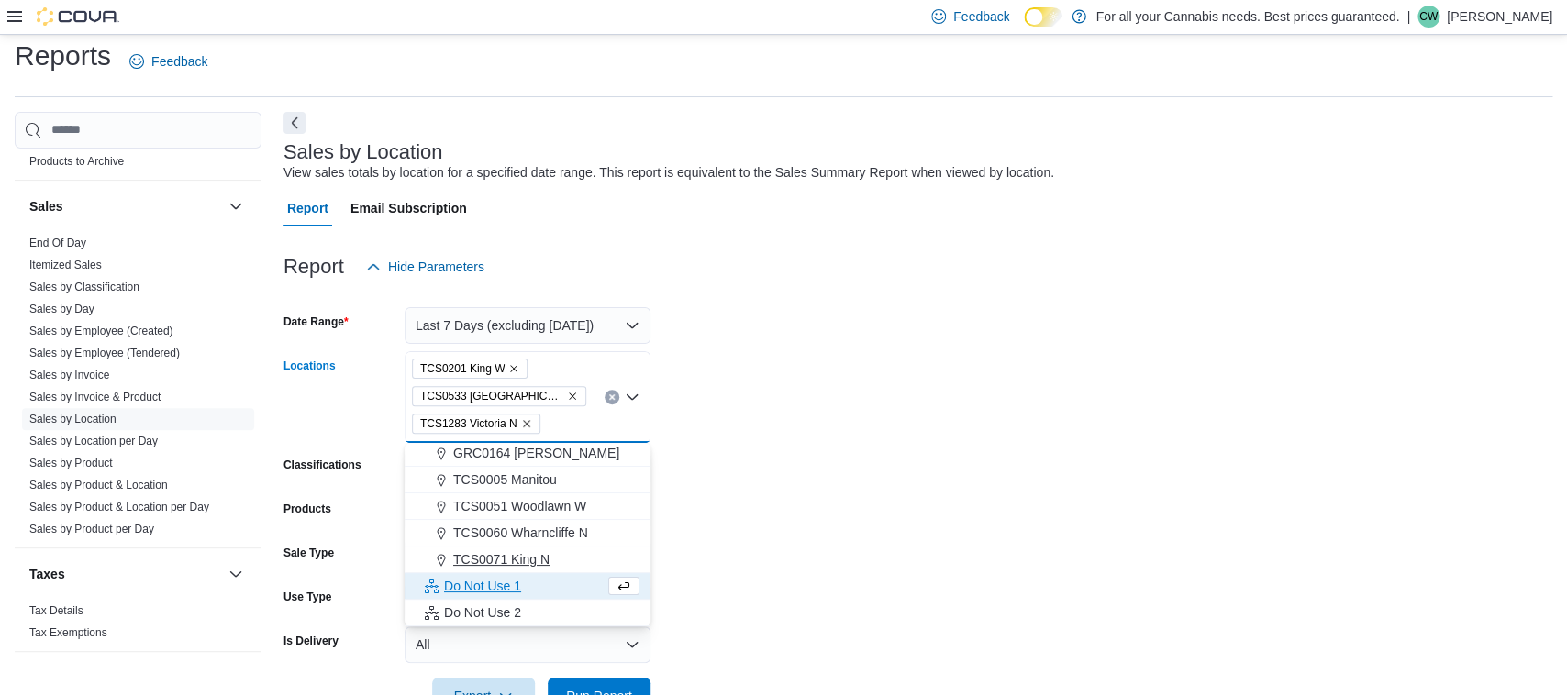
click at [573, 562] on div "TCS0071 King N" at bounding box center [528, 559] width 224 height 18
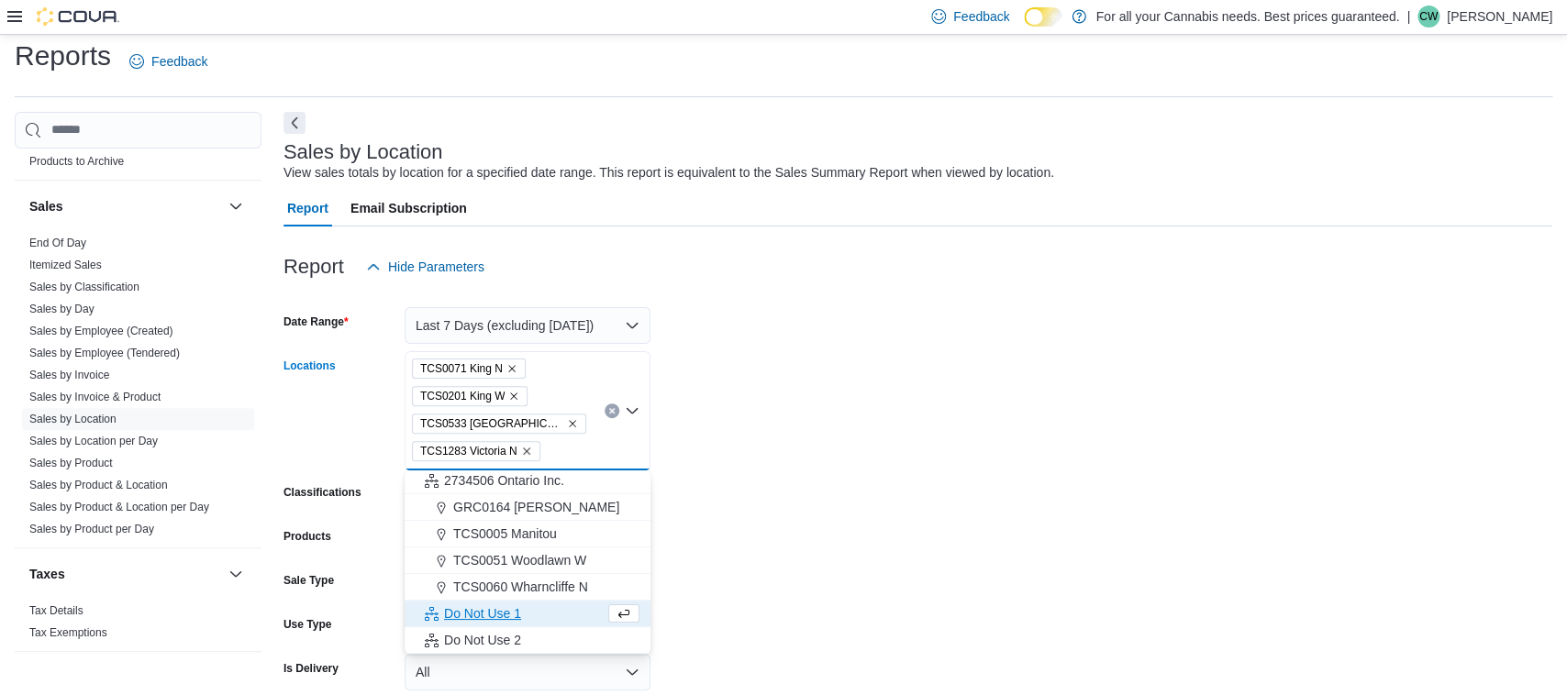
scroll to position [135, 0]
click at [696, 492] on form "Date Range Last 7 Days (excluding [DATE]) Locations TCS0071 [GEOGRAPHIC_DATA]. …" at bounding box center [917, 513] width 1269 height 457
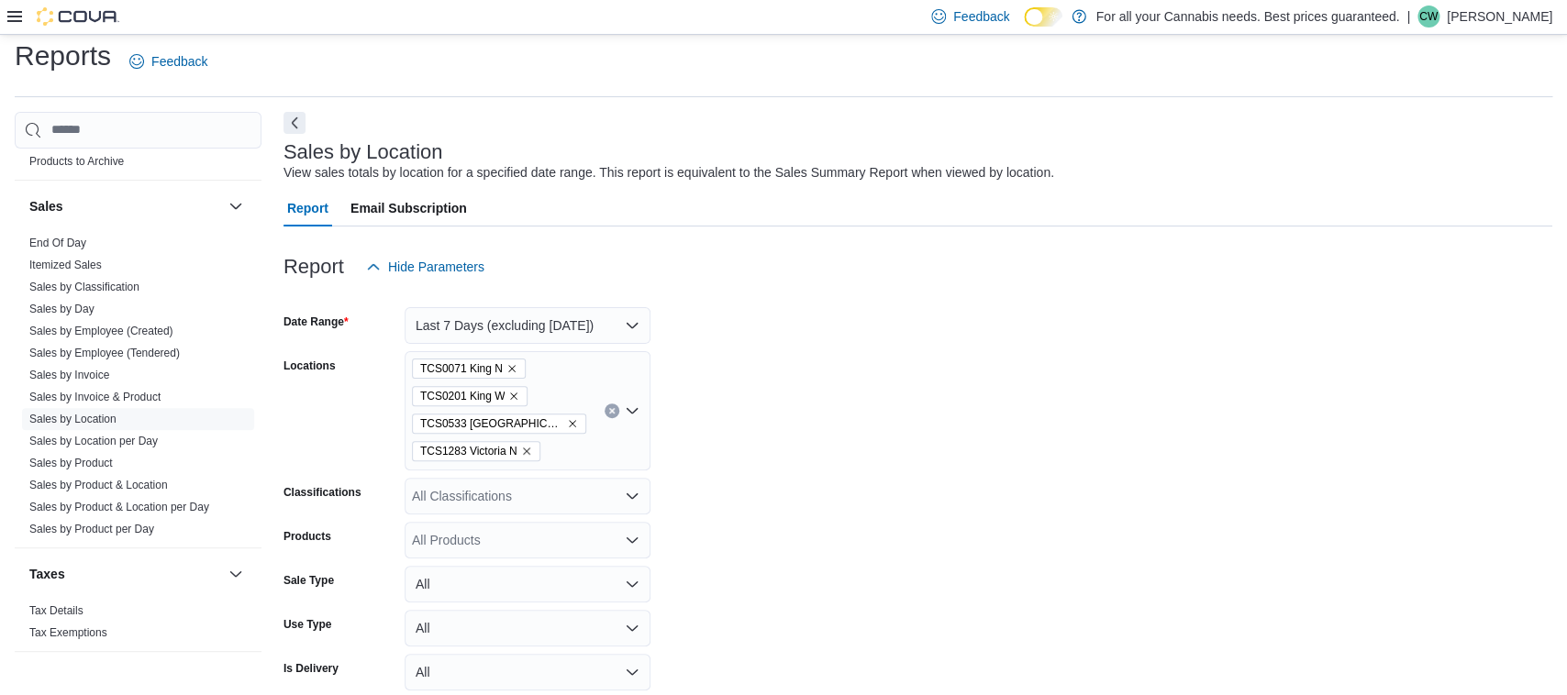
click at [588, 454] on div "TCS0071 King N TCS0201 [GEOGRAPHIC_DATA]" at bounding box center [528, 410] width 246 height 119
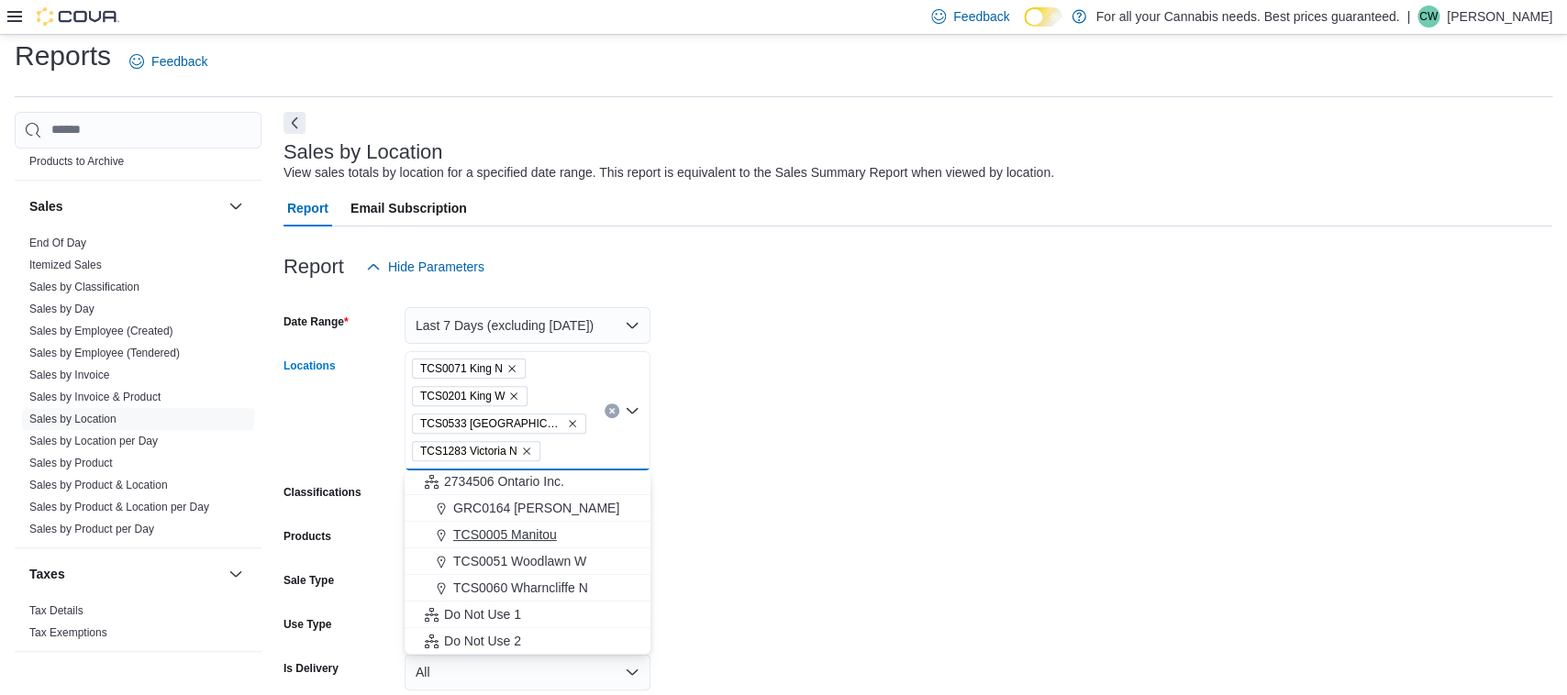
click at [583, 533] on div "TCS0005 Manitou" at bounding box center [528, 535] width 224 height 18
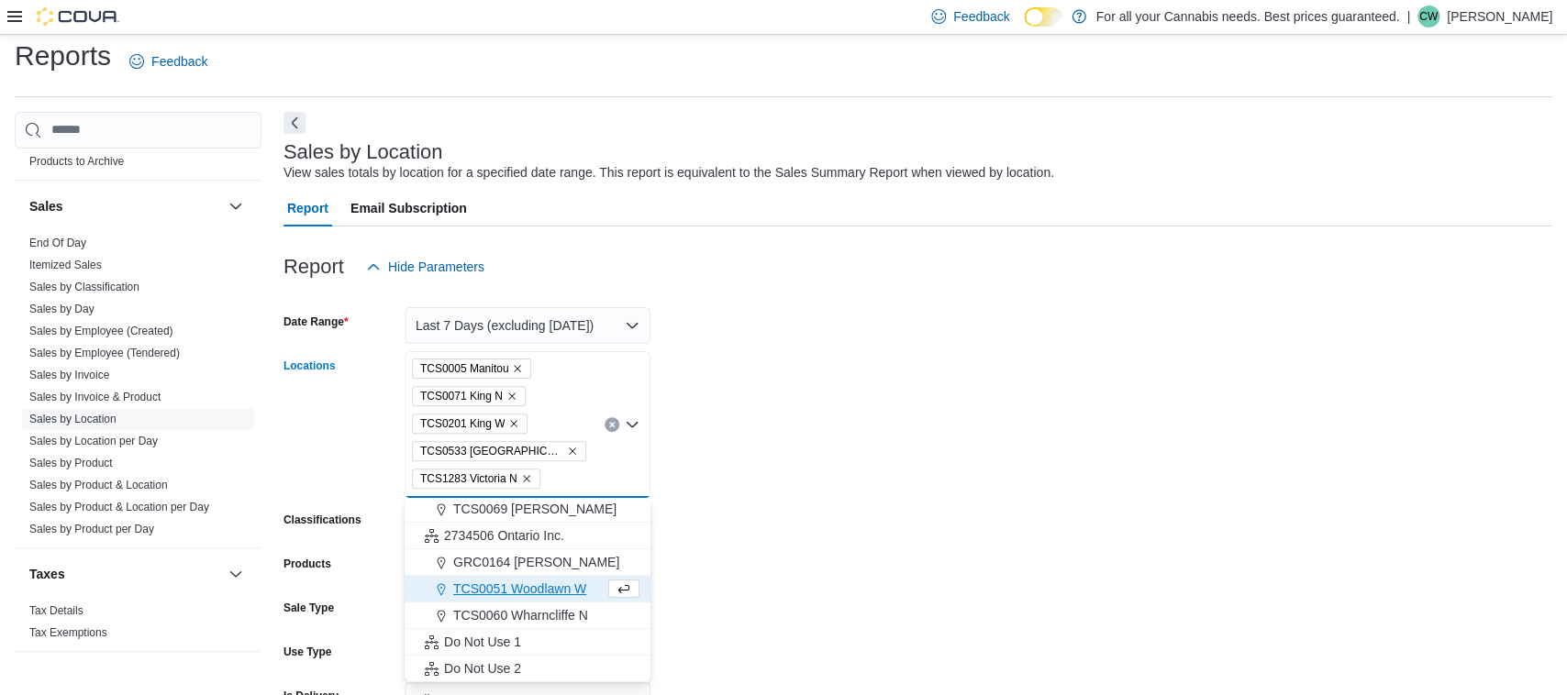
click at [762, 482] on form "Date Range Last 7 Days (excluding [DATE]) Locations TCS0005 Manitou TCS0071 [GE…" at bounding box center [917, 527] width 1269 height 484
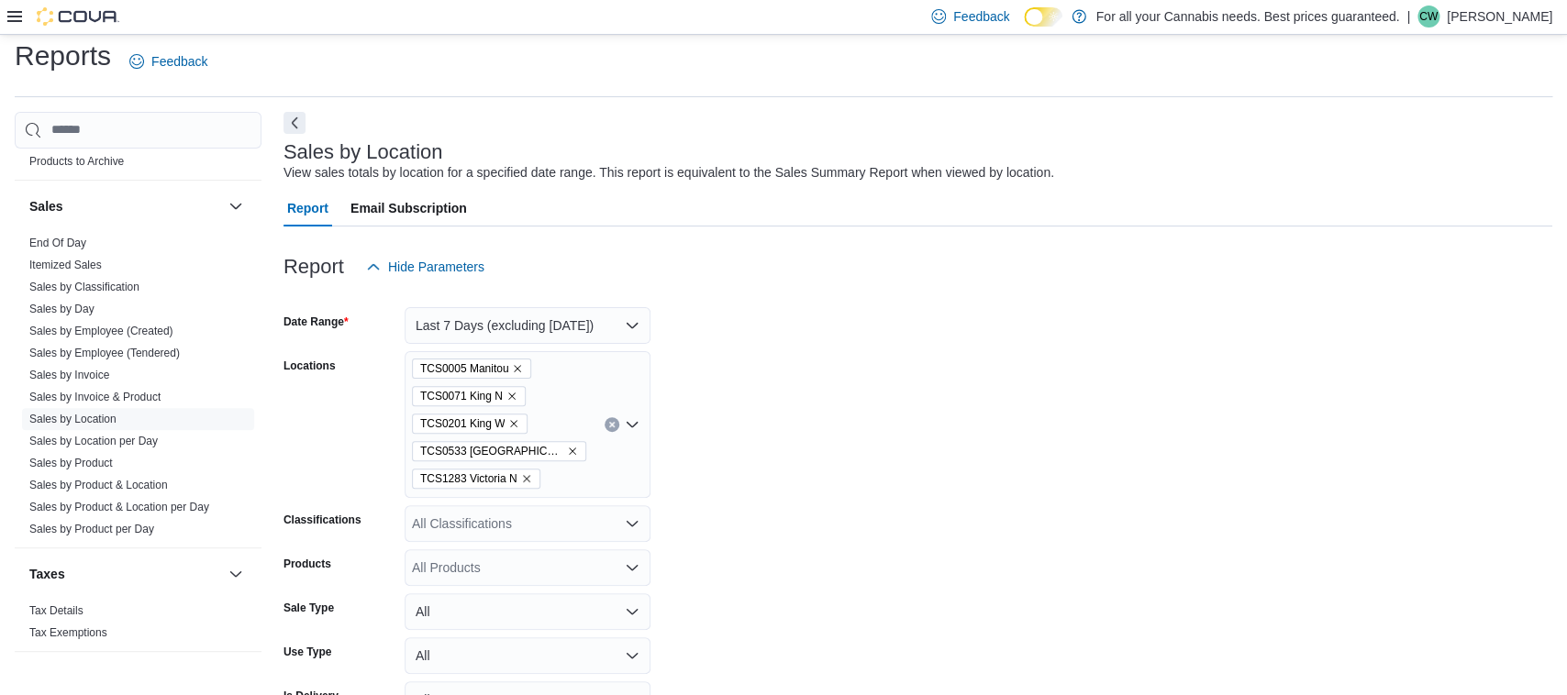
click at [602, 471] on div "TCS0005 Manitou TCS0071 King N TCS0201 [GEOGRAPHIC_DATA]" at bounding box center [528, 424] width 246 height 147
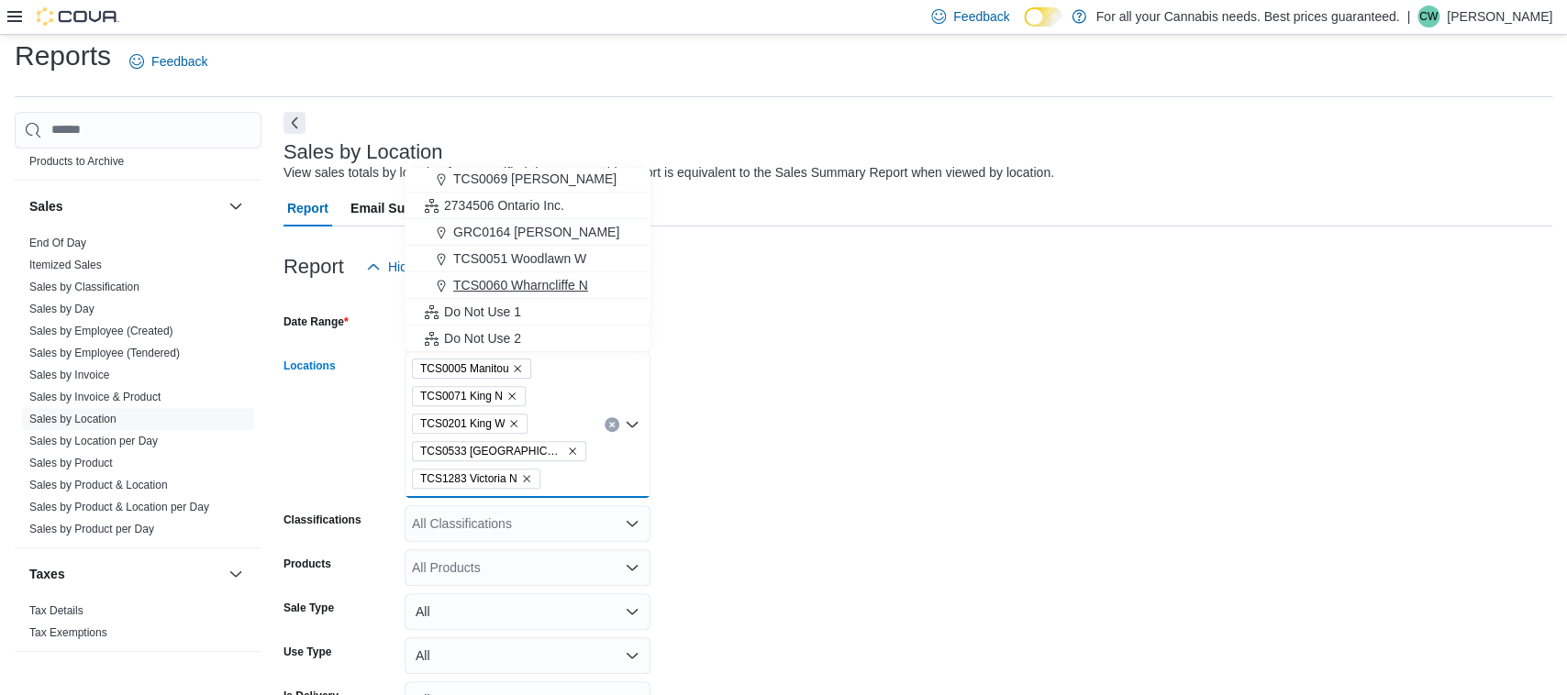
click at [610, 283] on div "TCS0060 Wharncliffe N" at bounding box center [528, 285] width 224 height 18
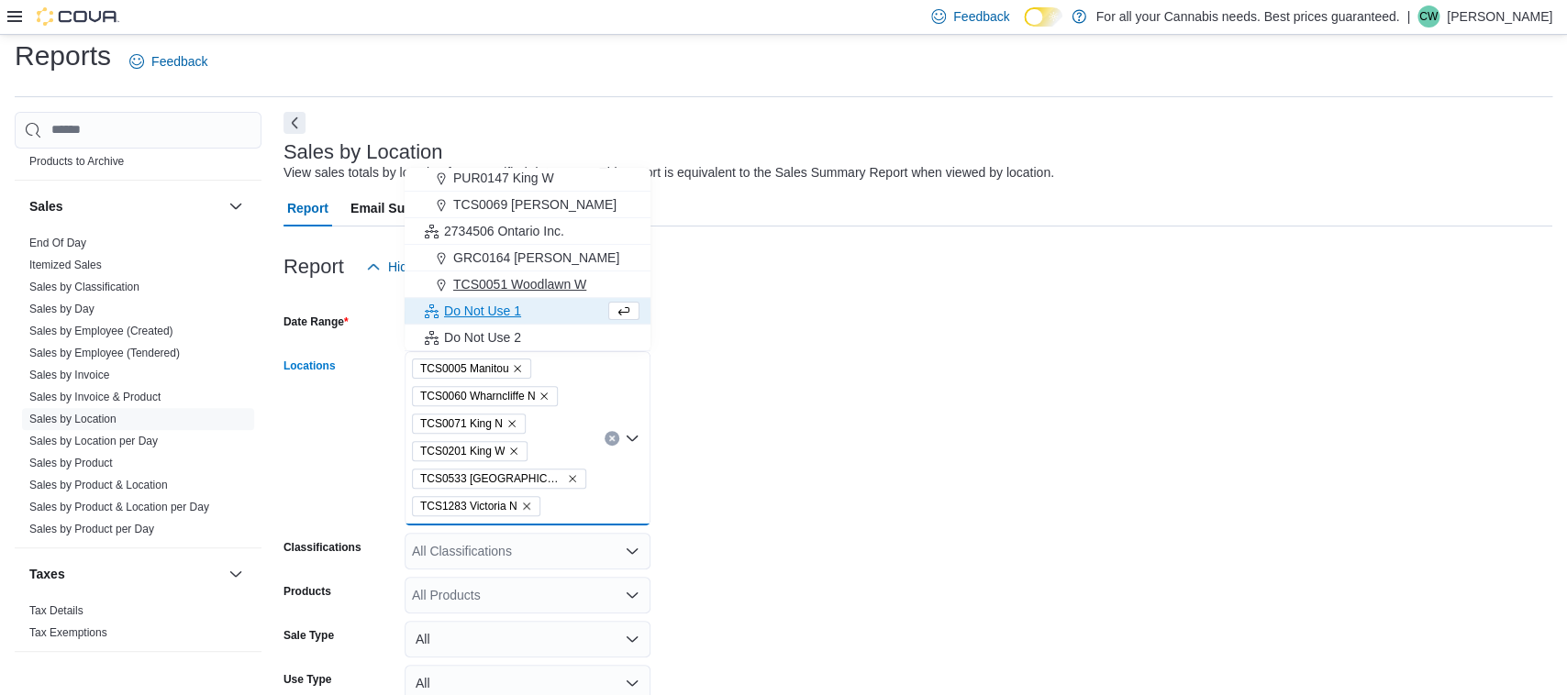
scroll to position [83, 0]
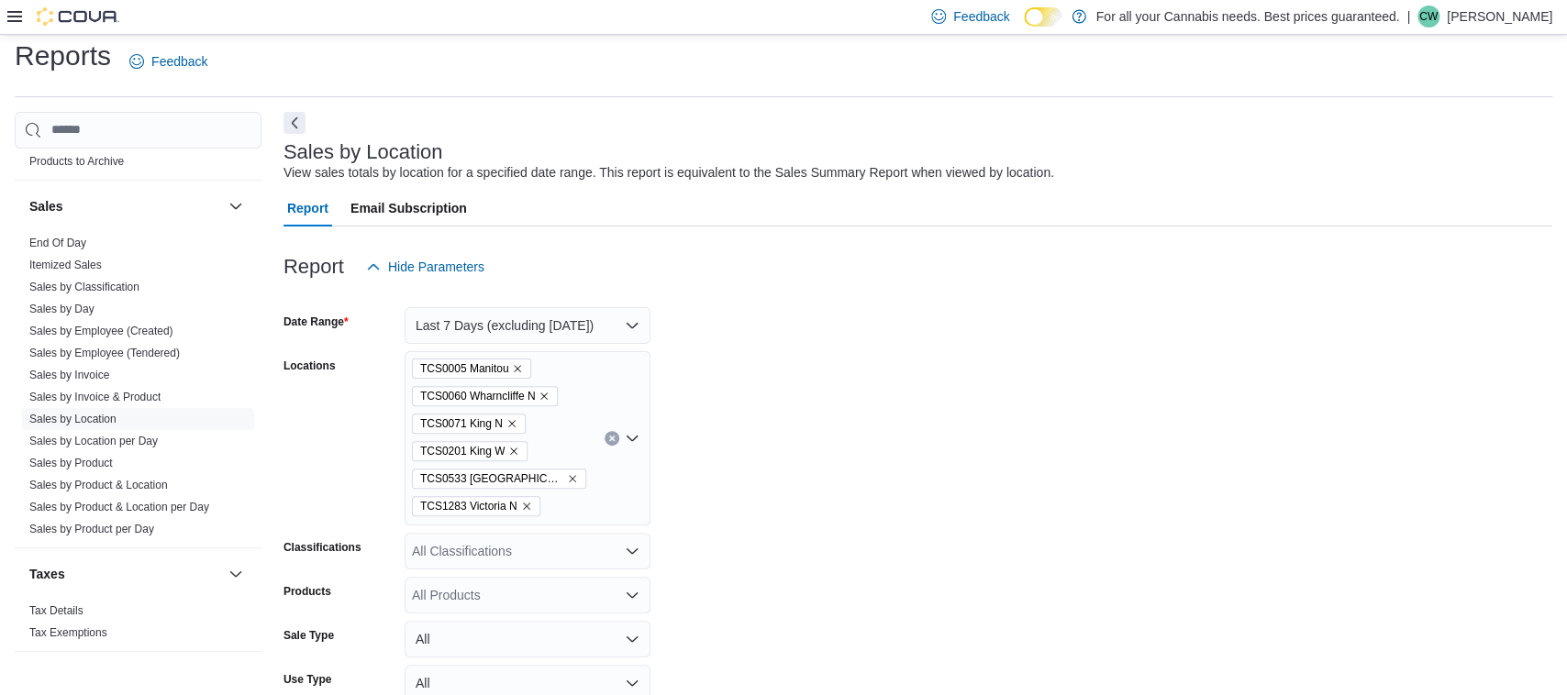
click at [727, 400] on form "Date Range Last 7 Days (excluding [DATE]) Locations TCS0005 [GEOGRAPHIC_DATA] T…" at bounding box center [917, 541] width 1269 height 512
click at [605, 514] on div "TCS0005 Manitou TCS0060 Wharncliffe N TCS0071 King N TCS0201 [GEOGRAPHIC_DATA]" at bounding box center [528, 438] width 246 height 174
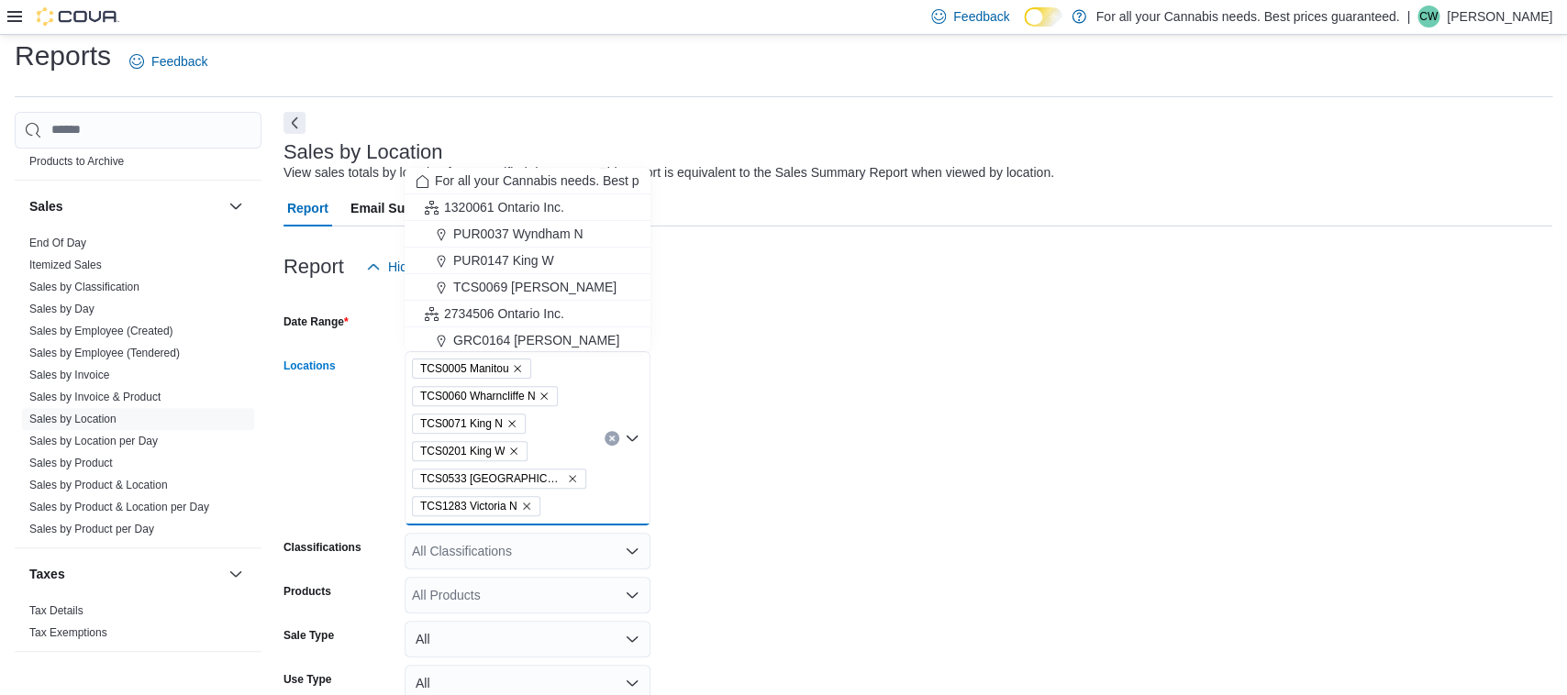
click at [757, 504] on form "Date Range Last 7 Days (excluding [DATE]) Locations TCS0005 [GEOGRAPHIC_DATA] T…" at bounding box center [917, 541] width 1269 height 512
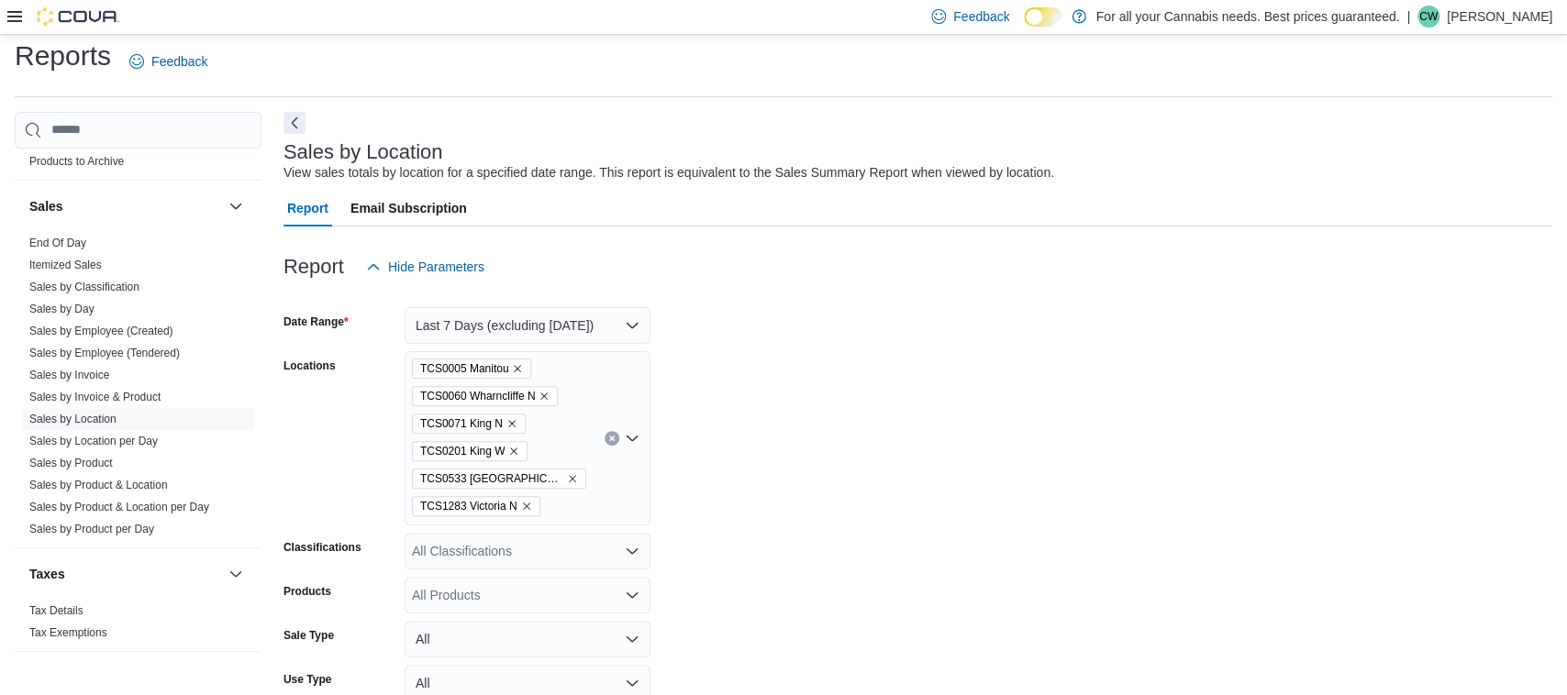
scroll to position [150, 0]
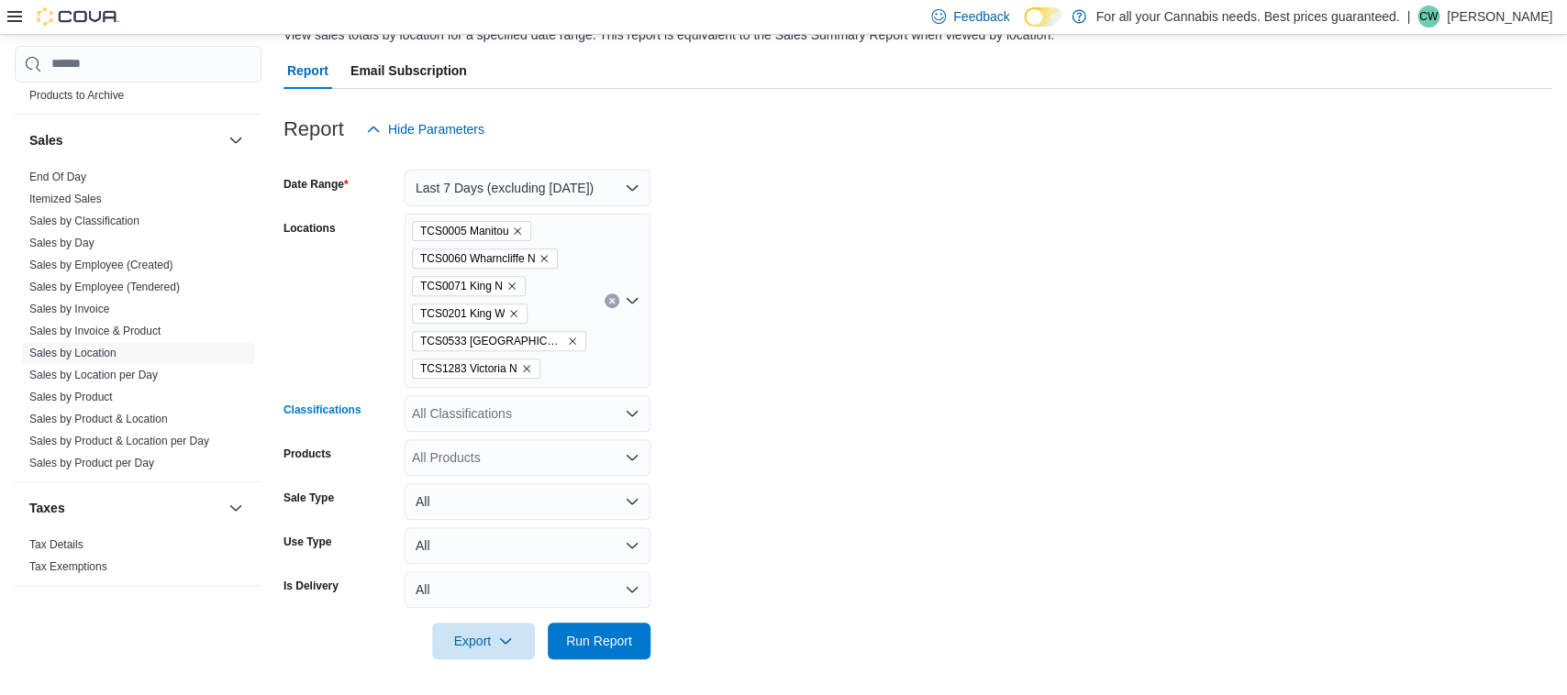
click at [599, 408] on div "All Classifications" at bounding box center [528, 413] width 246 height 37
click at [904, 253] on form "Date Range Last 7 Days (excluding [DATE]) Locations TCS0005 [GEOGRAPHIC_DATA] T…" at bounding box center [917, 404] width 1269 height 512
click at [606, 407] on div "All Classifications" at bounding box center [528, 413] width 246 height 37
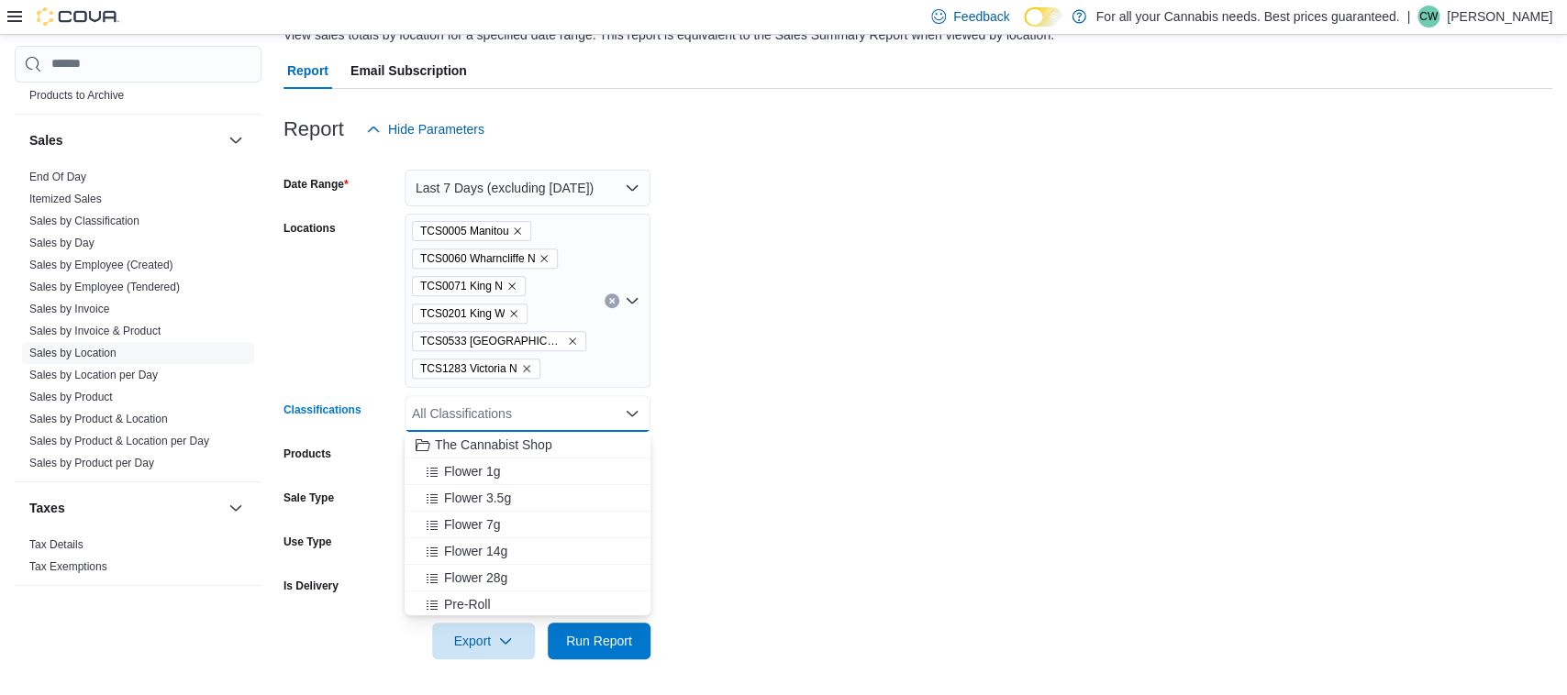
click at [932, 360] on form "Date Range Last 7 Days (excluding [DATE]) Locations TCS0005 [GEOGRAPHIC_DATA] T…" at bounding box center [917, 404] width 1269 height 512
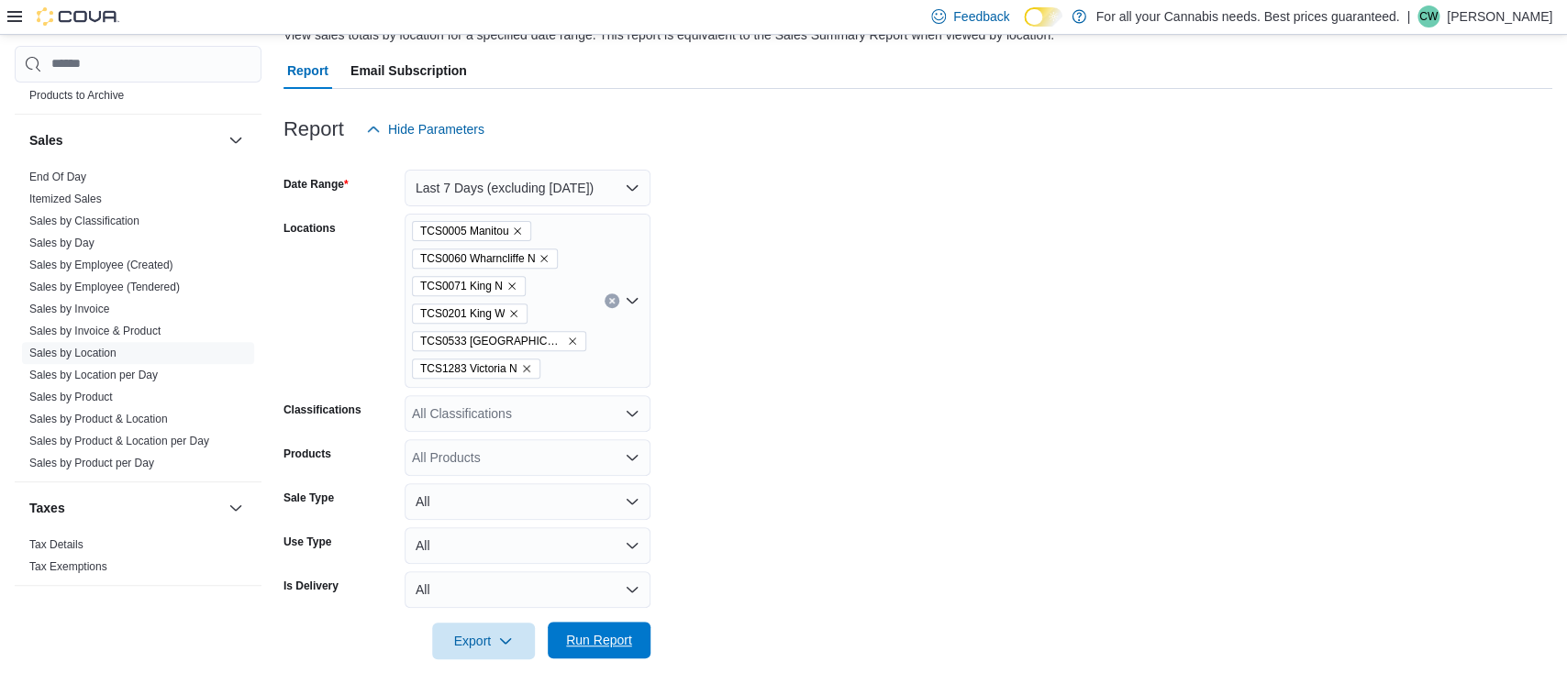
click at [638, 649] on button "Run Report" at bounding box center [599, 640] width 103 height 37
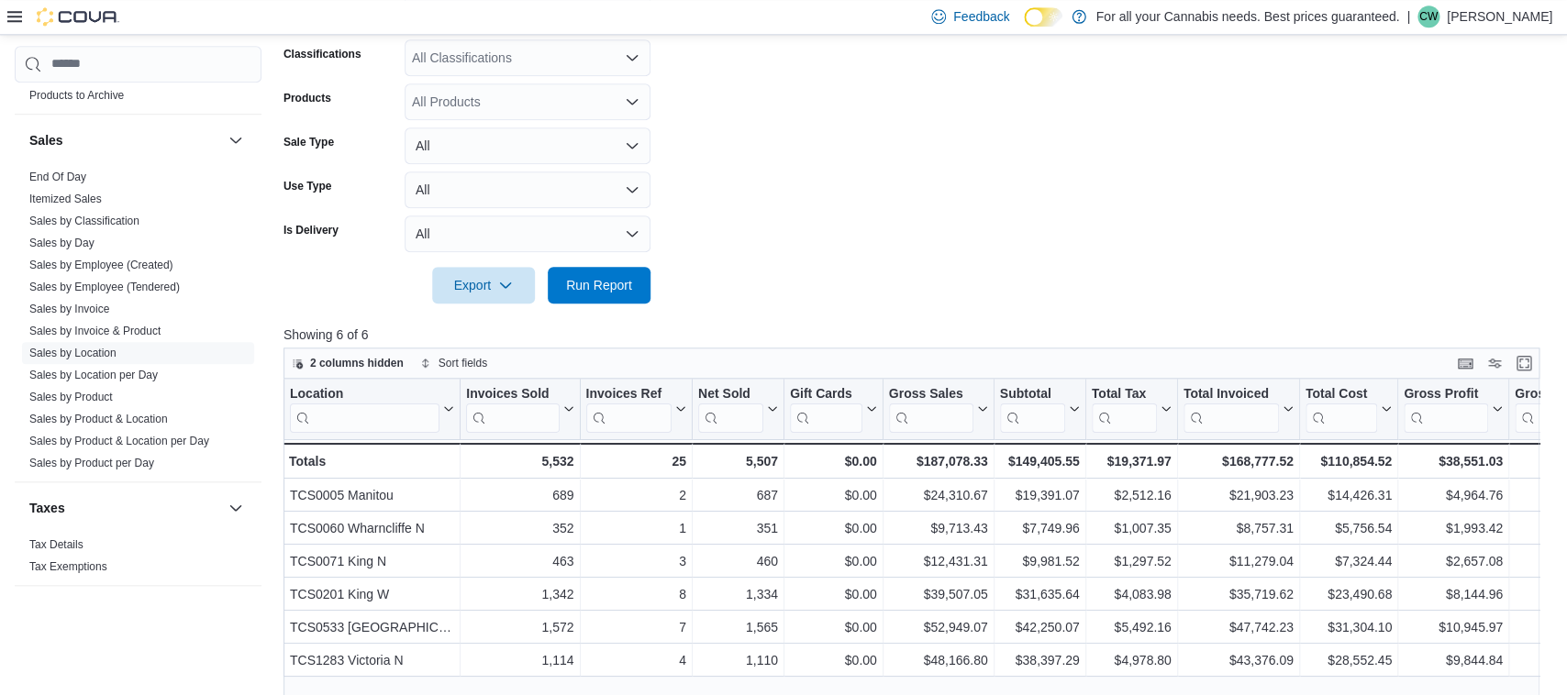
scroll to position [631, 0]
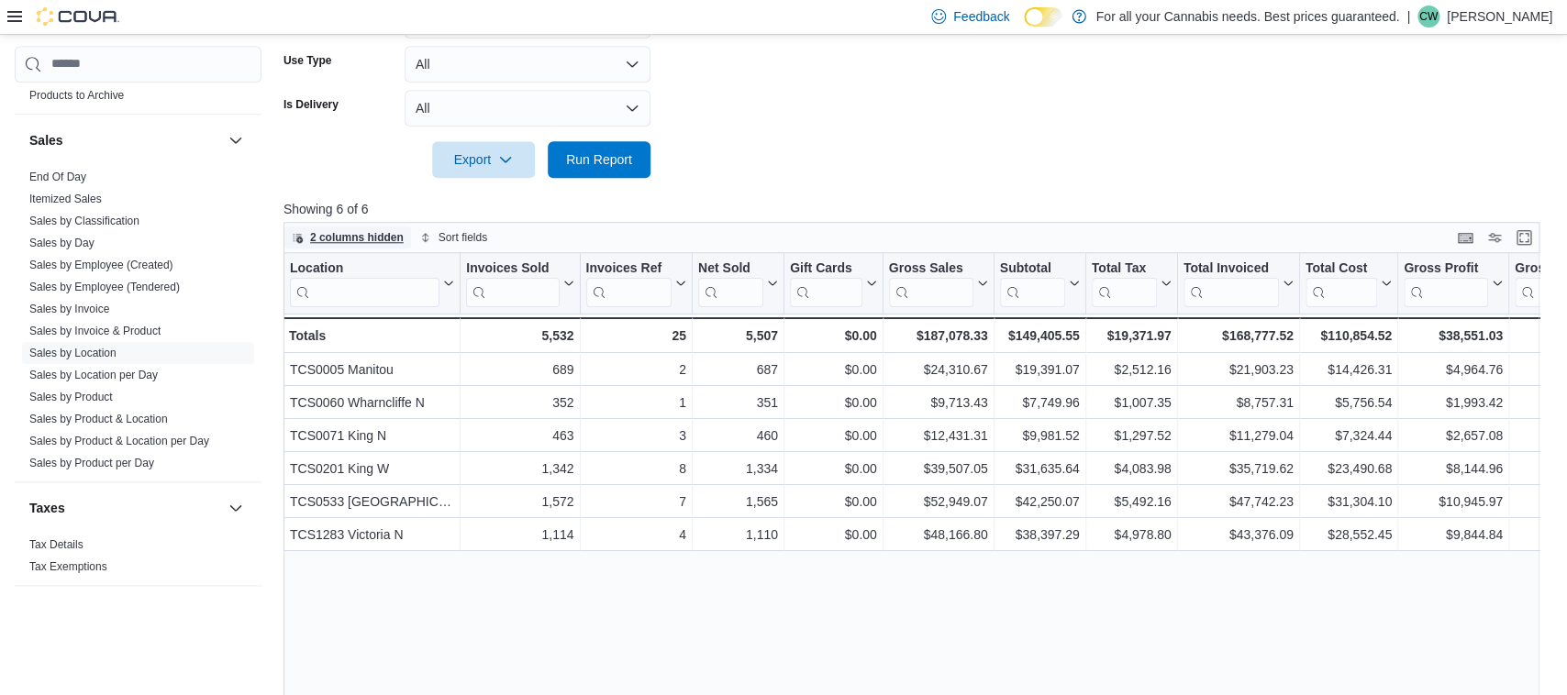
click at [356, 232] on span "2 columns hidden" at bounding box center [357, 237] width 94 height 15
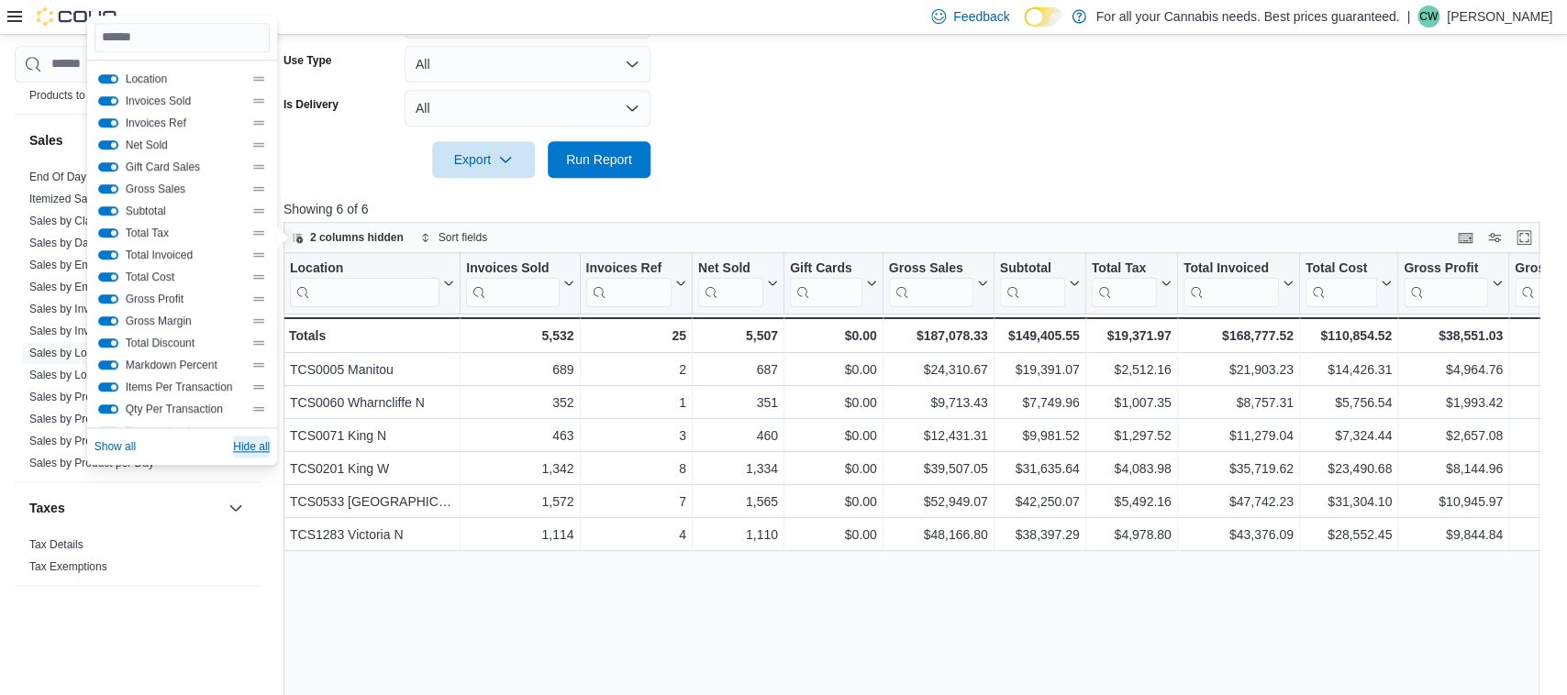
click at [261, 443] on span "Hide all" at bounding box center [251, 446] width 37 height 15
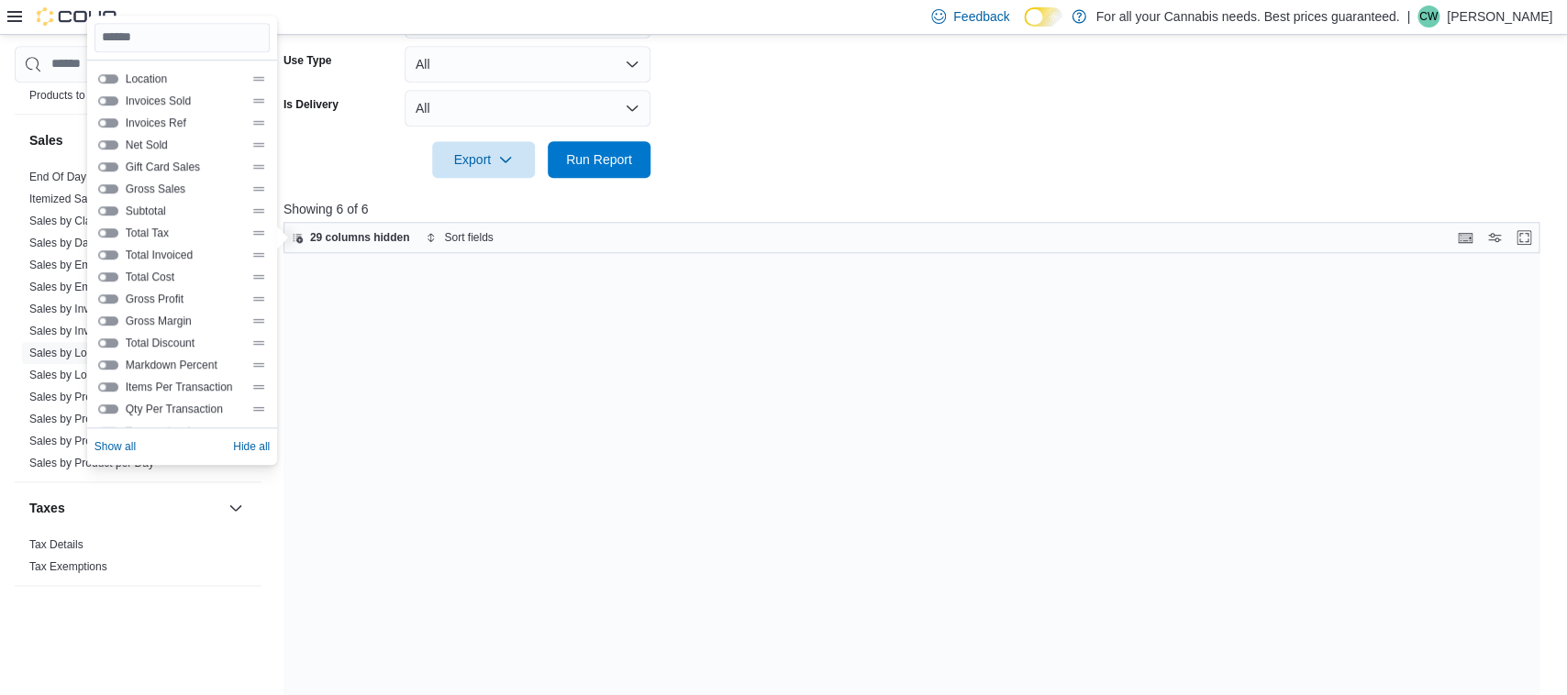
click at [111, 78] on button "Location" at bounding box center [108, 78] width 20 height 9
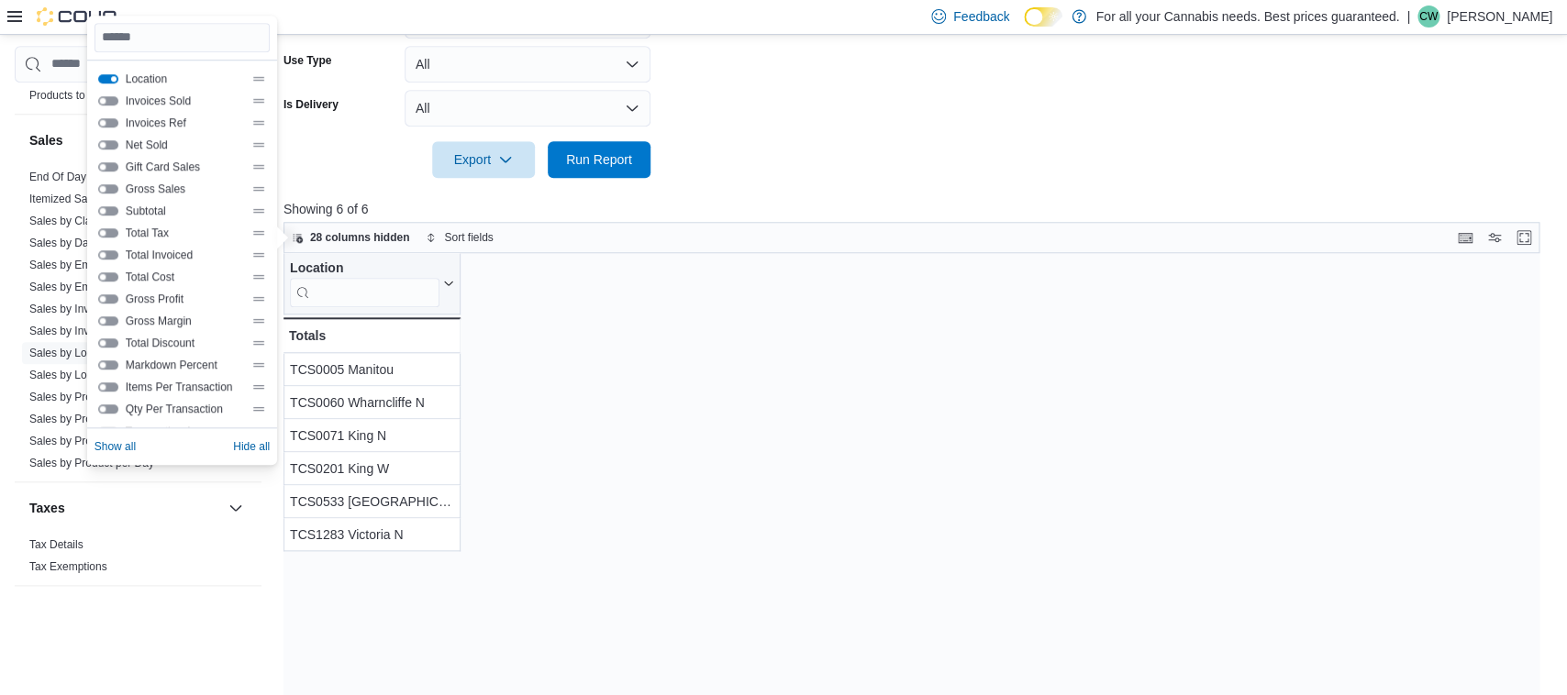
click at [116, 192] on button "Gross Sales" at bounding box center [108, 188] width 20 height 9
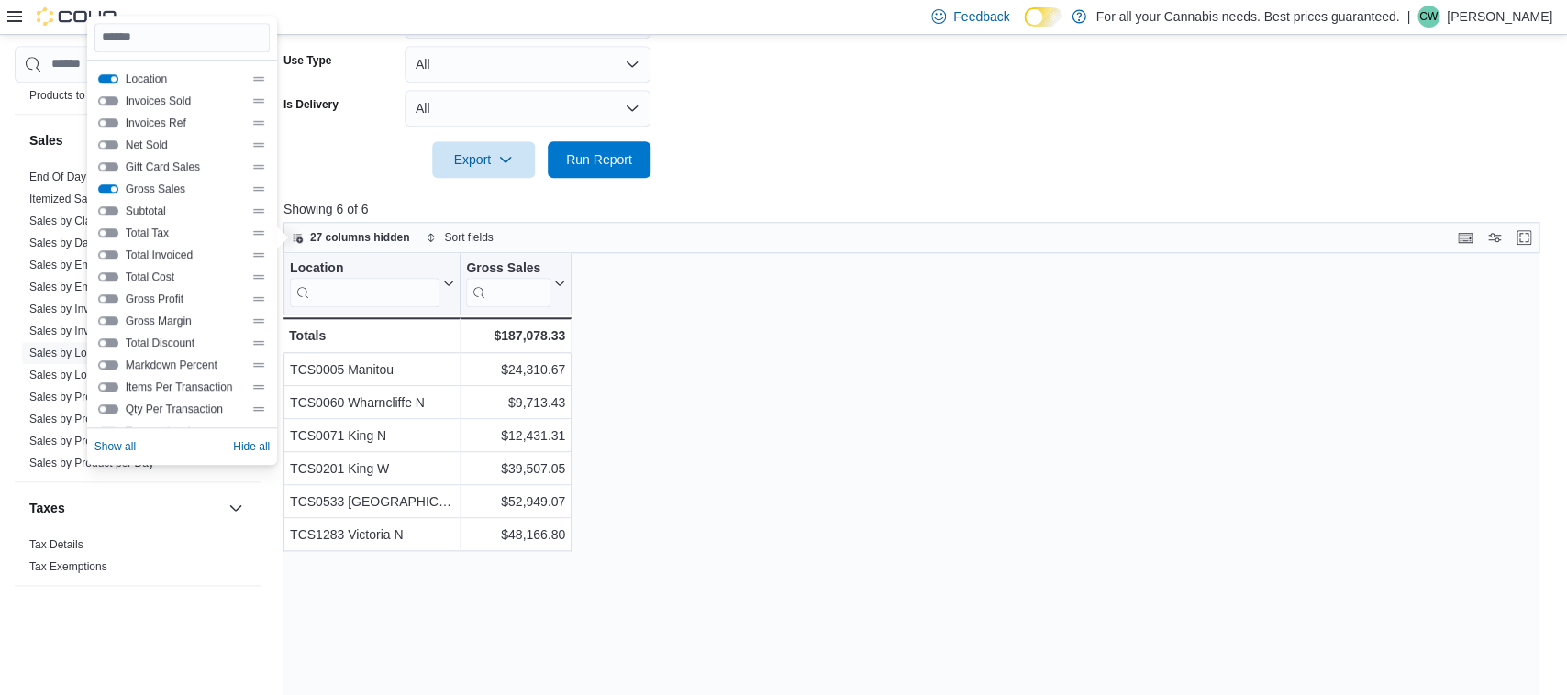
click at [115, 188] on button "Gross Sales" at bounding box center [108, 188] width 20 height 9
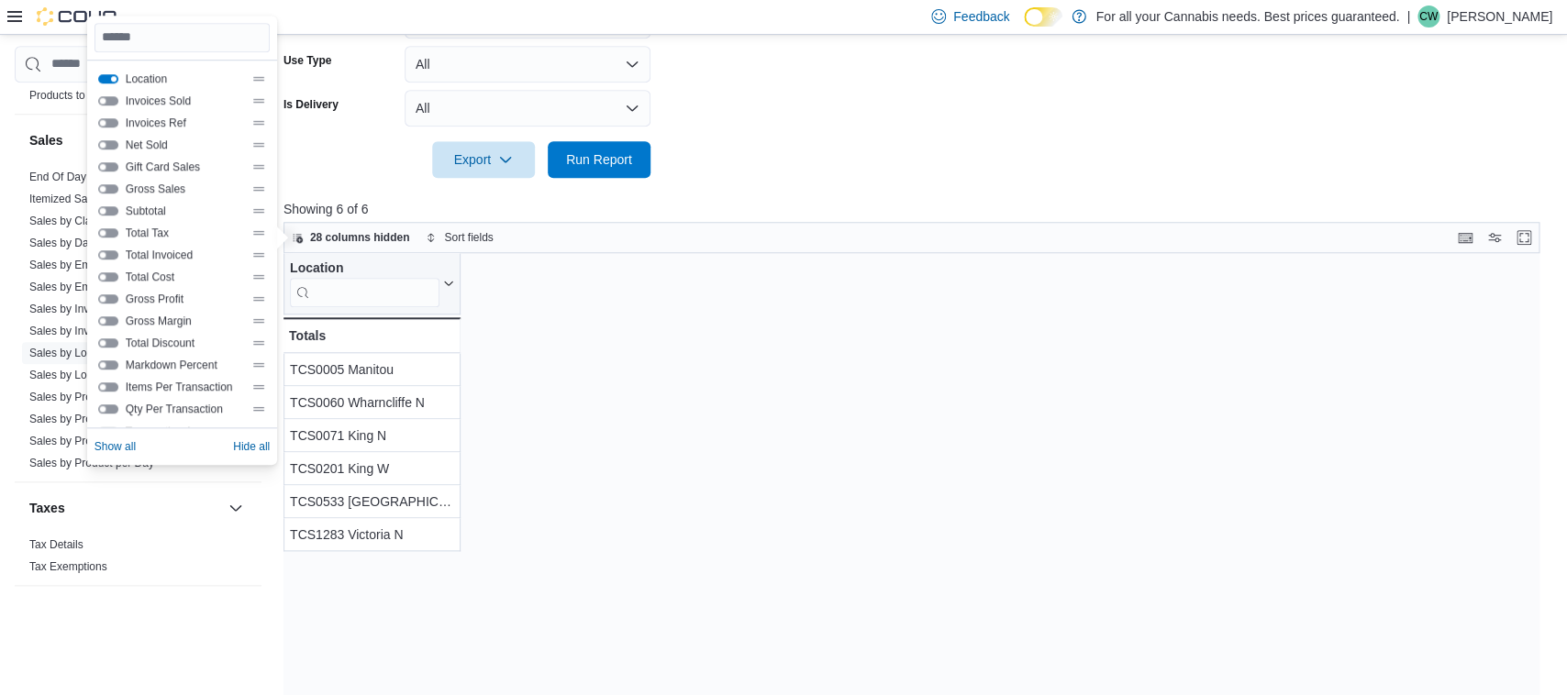
click at [109, 207] on button "Subtotal" at bounding box center [108, 210] width 20 height 9
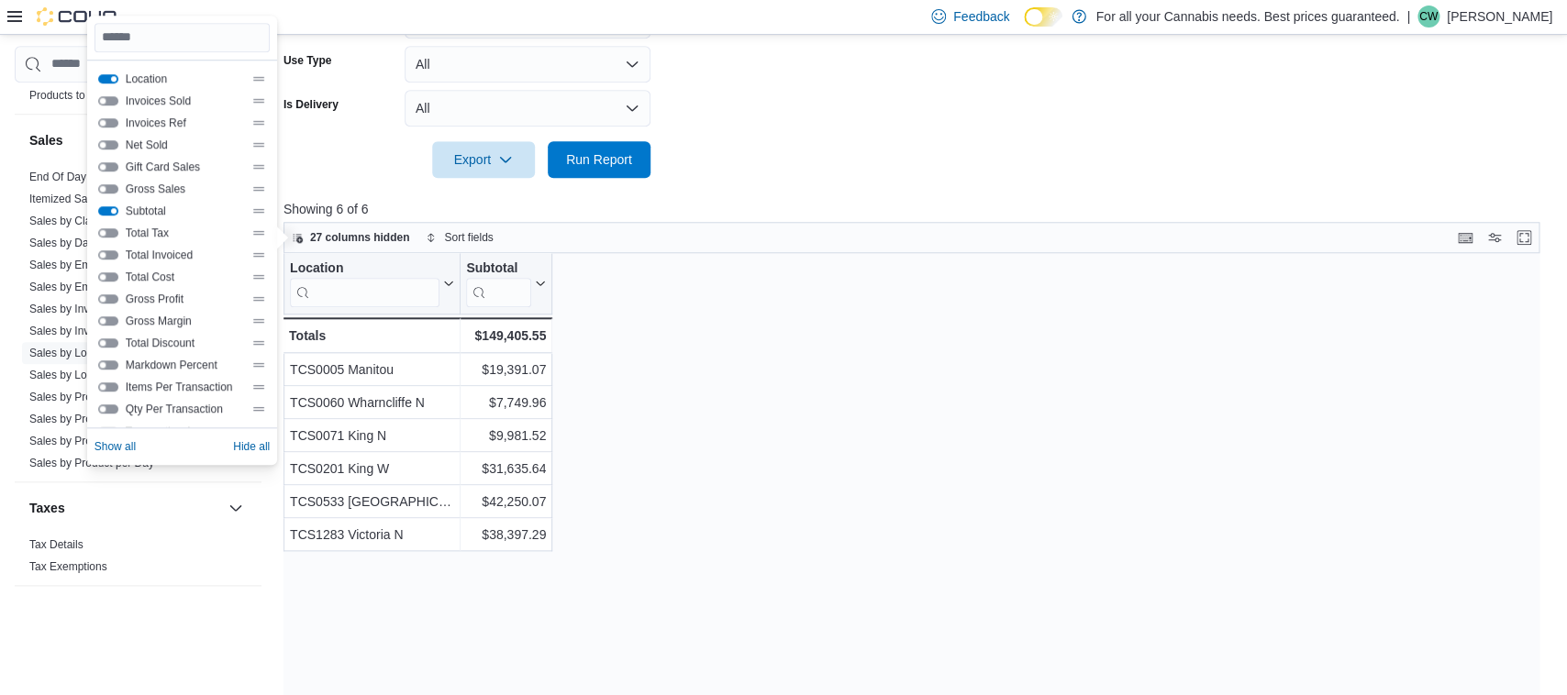
click at [1068, 395] on div "Location Click to view column header actions Subtotal Click to view column head…" at bounding box center [911, 515] width 1256 height 525
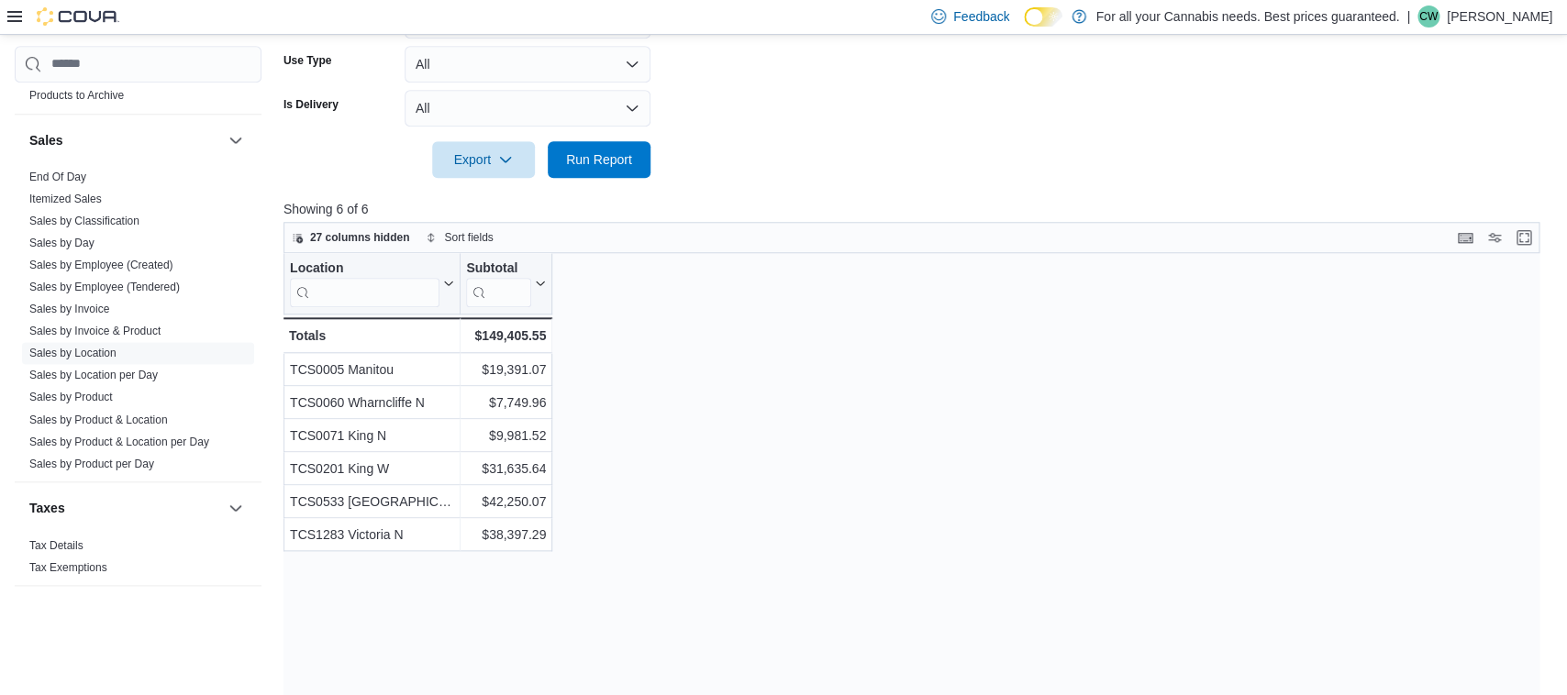
click at [780, 331] on div "Location Click to view column header actions Subtotal Click to view column head…" at bounding box center [911, 515] width 1256 height 525
